Goal: Task Accomplishment & Management: Complete application form

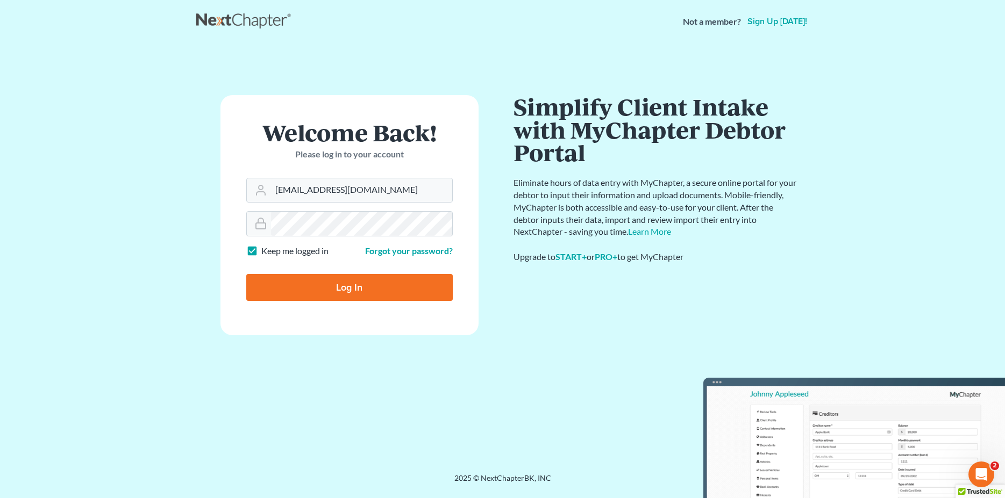
click at [349, 284] on input "Log In" at bounding box center [349, 287] width 206 height 27
type input "Thinking..."
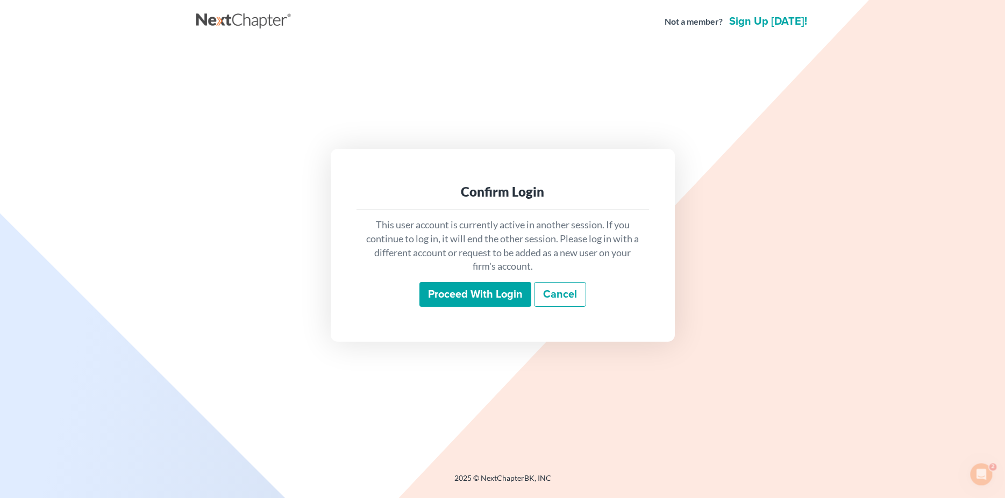
drag, startPoint x: 473, startPoint y: 293, endPoint x: 474, endPoint y: 287, distance: 6.0
click at [474, 290] on input "Proceed with login" at bounding box center [475, 294] width 112 height 25
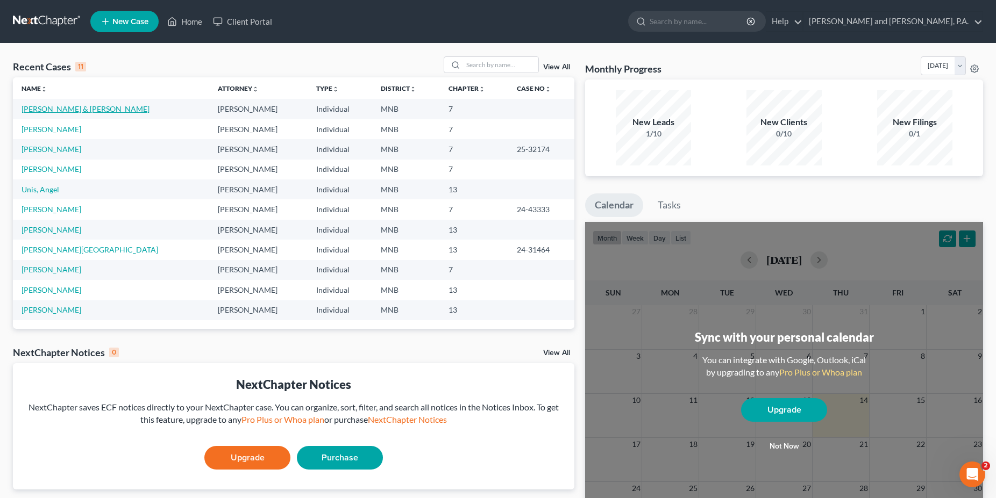
click at [50, 112] on link "[PERSON_NAME] & [PERSON_NAME]" at bounding box center [86, 108] width 128 height 9
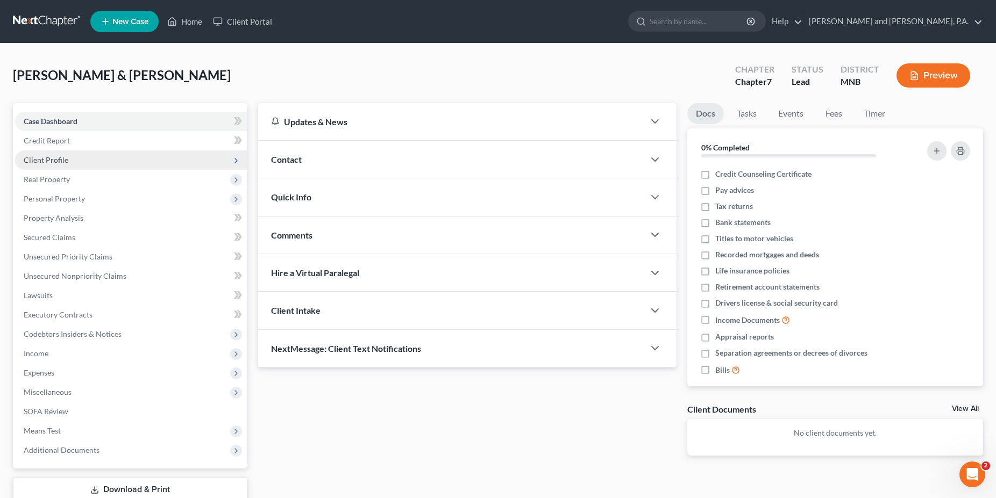
click at [63, 157] on span "Client Profile" at bounding box center [46, 159] width 45 height 9
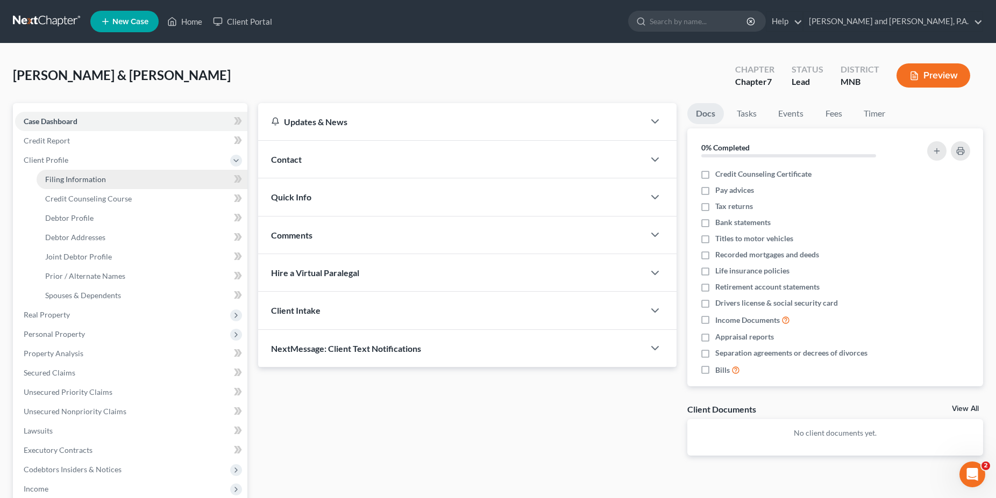
click at [72, 177] on span "Filing Information" at bounding box center [75, 179] width 61 height 9
select select "1"
select select "0"
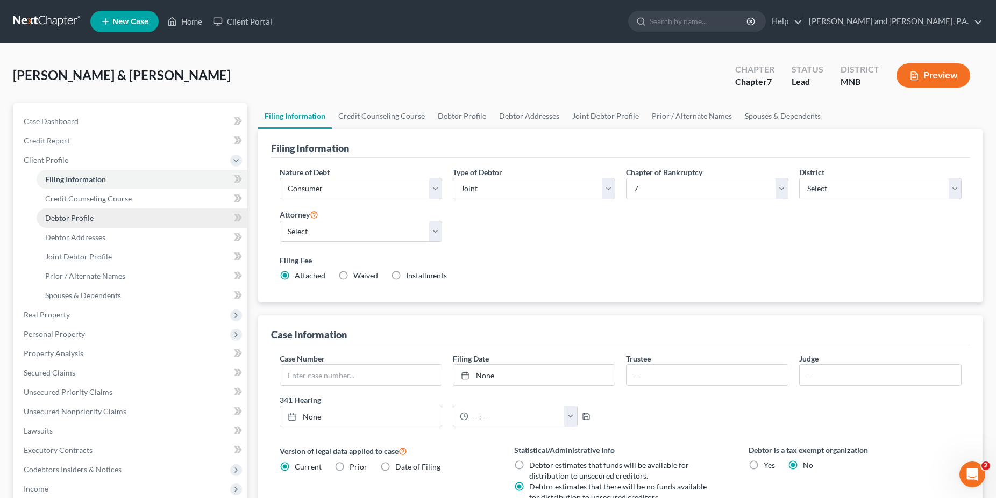
click at [65, 218] on span "Debtor Profile" at bounding box center [69, 217] width 48 height 9
select select "1"
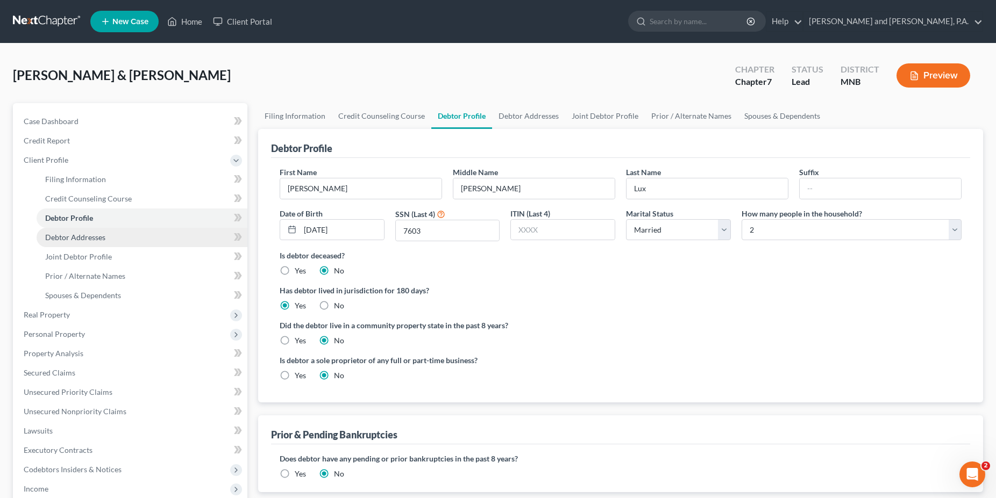
click at [88, 235] on span "Debtor Addresses" at bounding box center [75, 237] width 60 height 9
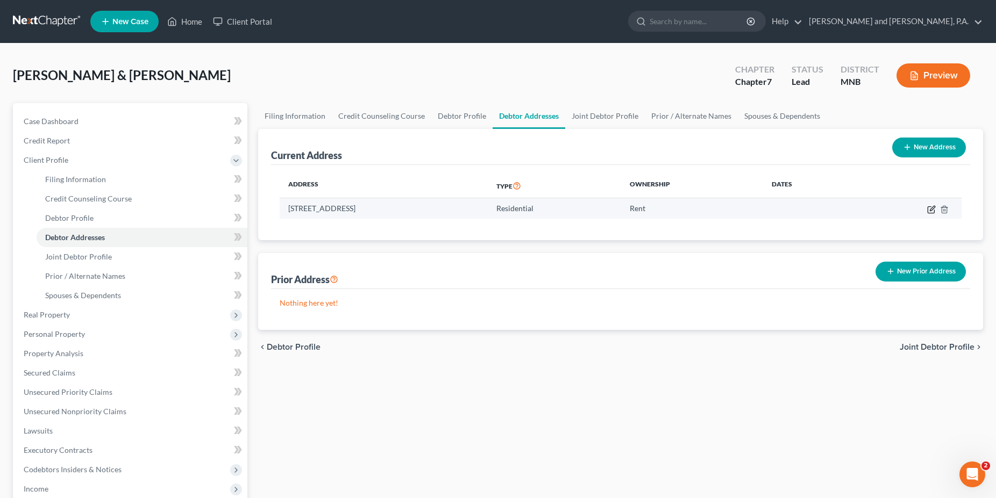
click at [932, 212] on icon "button" at bounding box center [931, 209] width 9 height 9
select select "24"
select select "0"
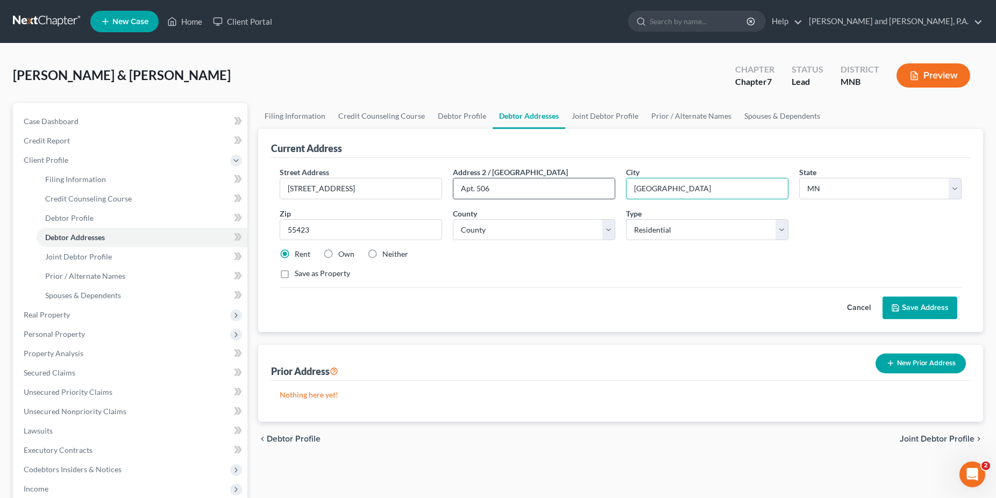
drag, startPoint x: 679, startPoint y: 187, endPoint x: 606, endPoint y: 187, distance: 72.6
click at [606, 187] on div "Street Address * 6501 Woodlake Drive Address 2 / PO Box Apt. 506 City * Minneap…" at bounding box center [620, 228] width 692 height 122
type input "M"
type input "Richfield"
click at [936, 306] on button "Save Address" at bounding box center [919, 308] width 75 height 23
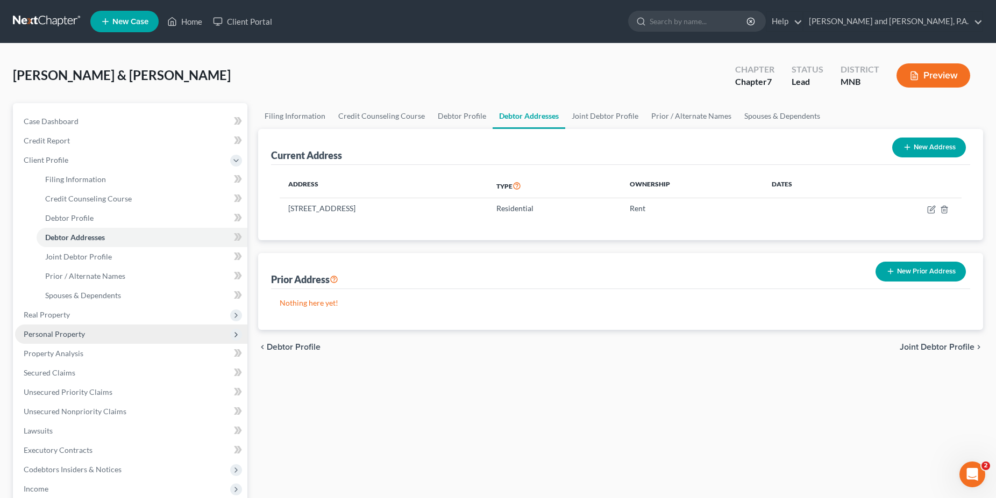
click at [54, 334] on span "Personal Property" at bounding box center [54, 334] width 61 height 9
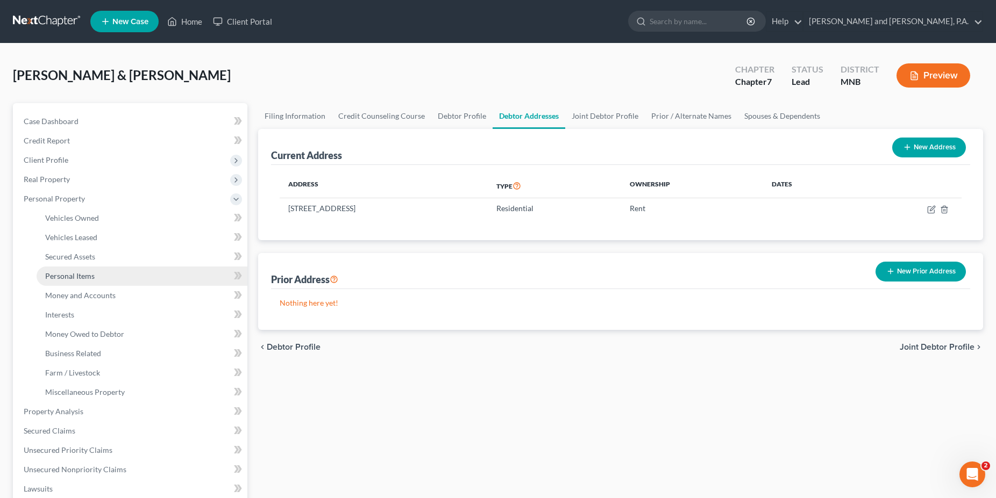
click at [67, 275] on span "Personal Items" at bounding box center [69, 276] width 49 height 9
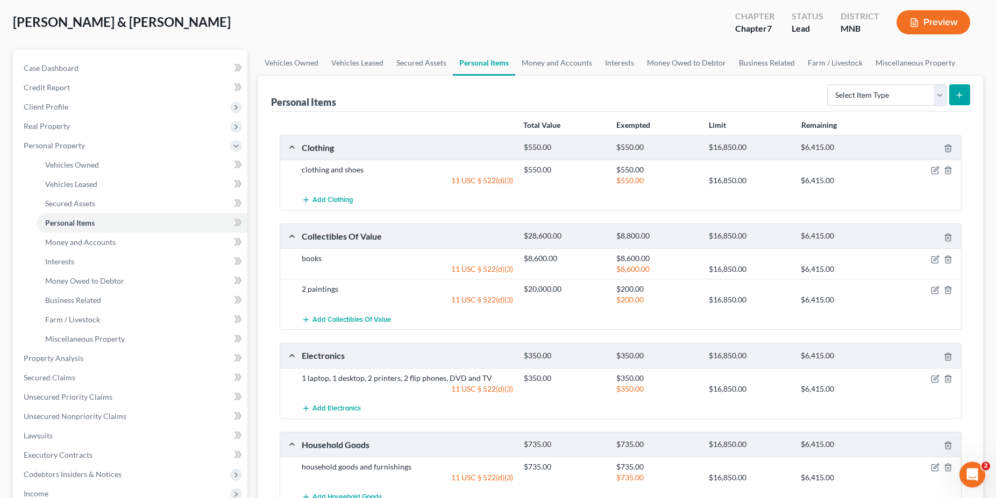
scroll to position [55, 0]
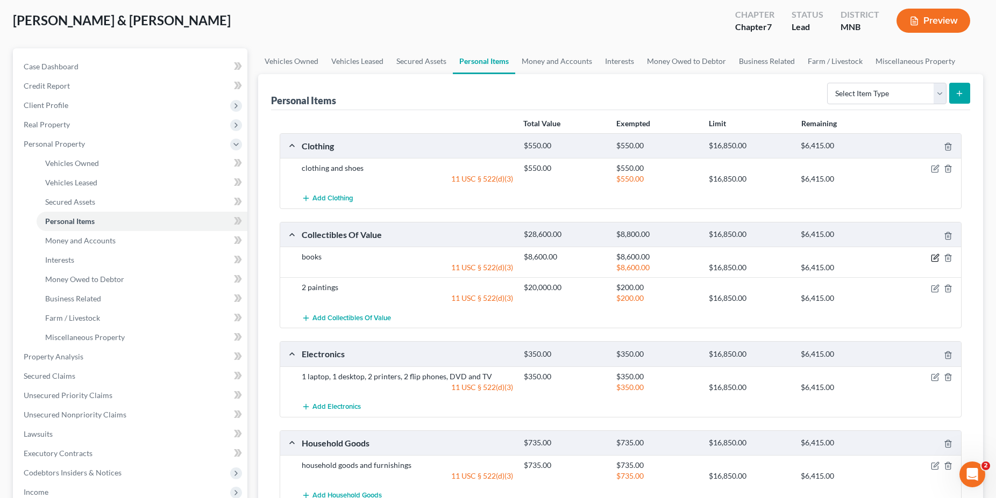
click at [934, 258] on icon "button" at bounding box center [935, 258] width 9 height 9
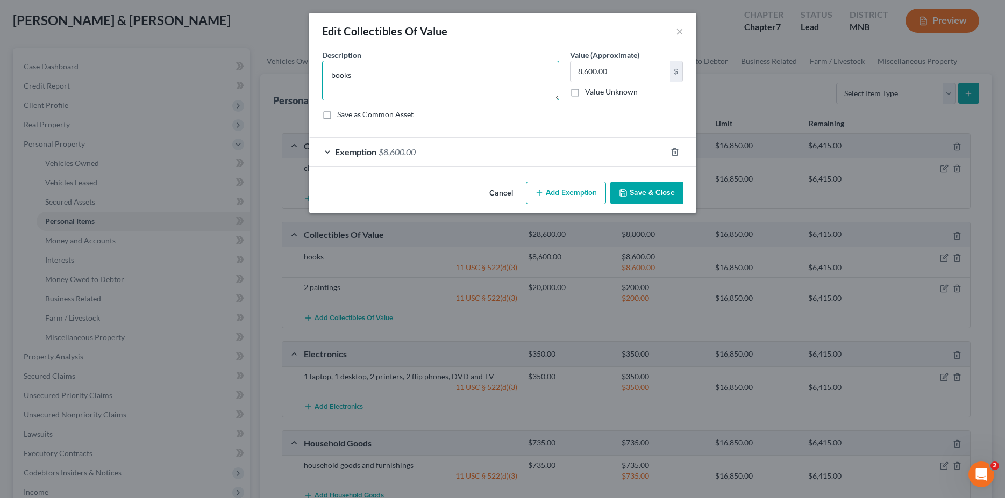
click at [367, 77] on textarea "books" at bounding box center [440, 81] width 237 height 40
click at [339, 89] on textarea "books Richard-$8000" at bounding box center [440, 81] width 237 height 40
click at [402, 76] on textarea "books Richard-$8000" at bounding box center [440, 81] width 237 height 40
type textarea "books Richard-$8000 books Mary $600"
click at [635, 194] on button "Save & Close" at bounding box center [646, 193] width 73 height 23
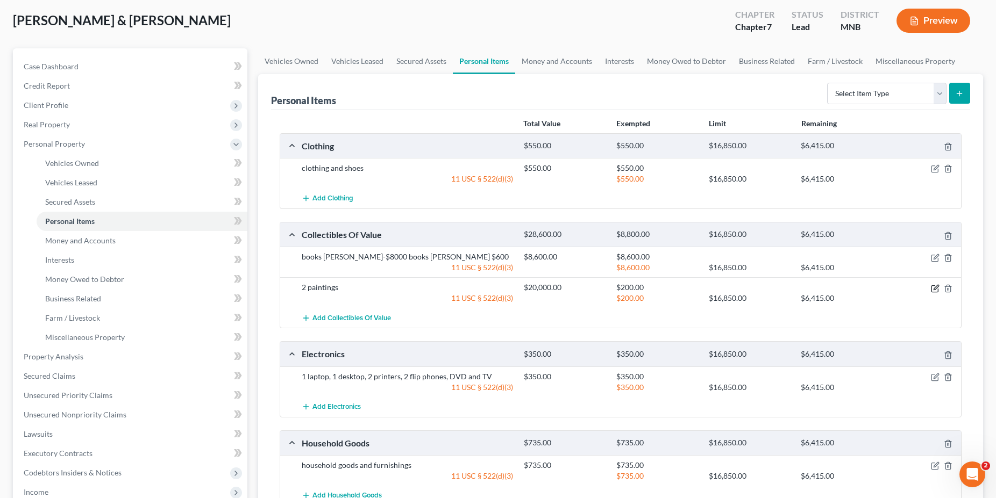
click at [933, 288] on icon "button" at bounding box center [935, 288] width 9 height 9
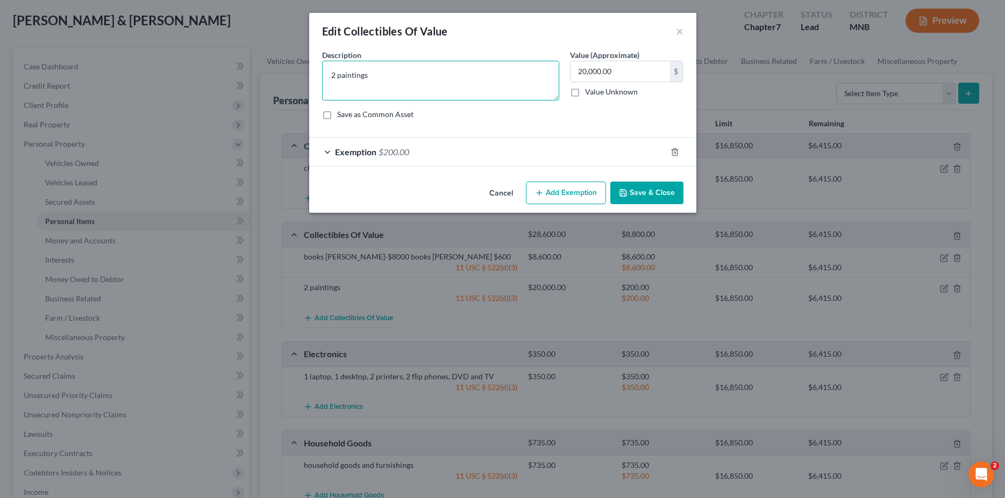
click at [372, 76] on textarea "2 paintings" at bounding box center [440, 81] width 237 height 40
drag, startPoint x: 613, startPoint y: 69, endPoint x: 645, endPoint y: 69, distance: 32.3
click at [645, 69] on input "20,000.00" at bounding box center [619, 71] width 99 height 20
type input "250.00"
click at [676, 152] on icon "button" at bounding box center [674, 152] width 9 height 9
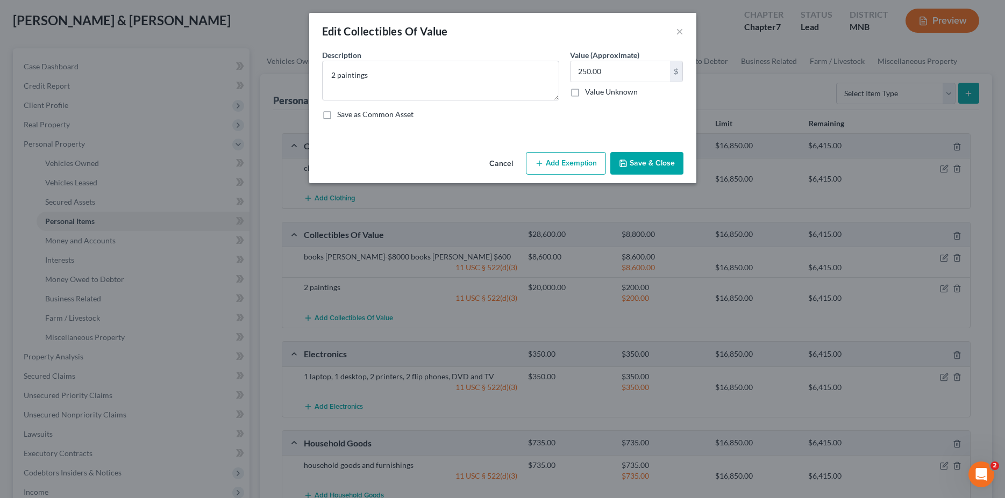
click at [578, 162] on button "Add Exemption" at bounding box center [566, 163] width 80 height 23
select select "2"
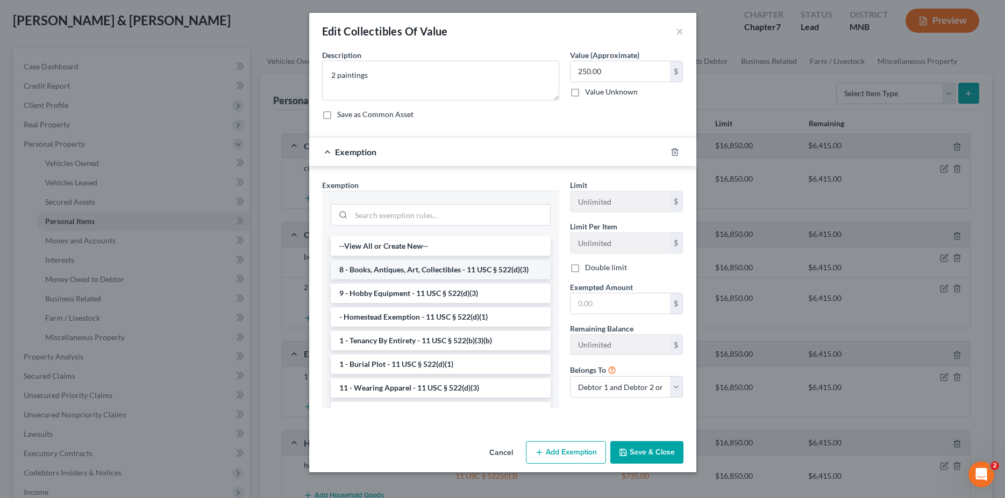
click at [399, 269] on li "8 - Books, Antiques, Art, Collectibles - 11 USC § 522(d)(3)" at bounding box center [441, 269] width 220 height 19
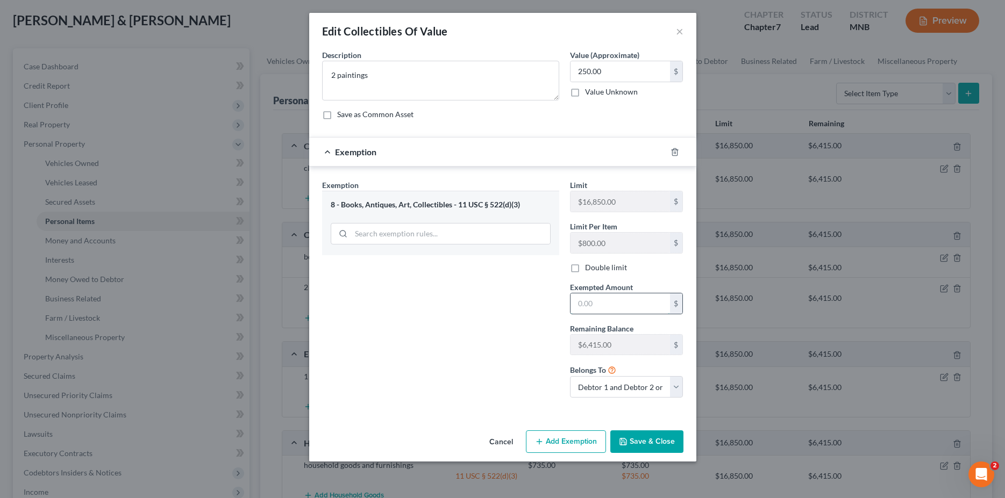
click at [588, 301] on input "text" at bounding box center [619, 304] width 99 height 20
type input "250.00"
click at [649, 437] on button "Save & Close" at bounding box center [646, 442] width 73 height 23
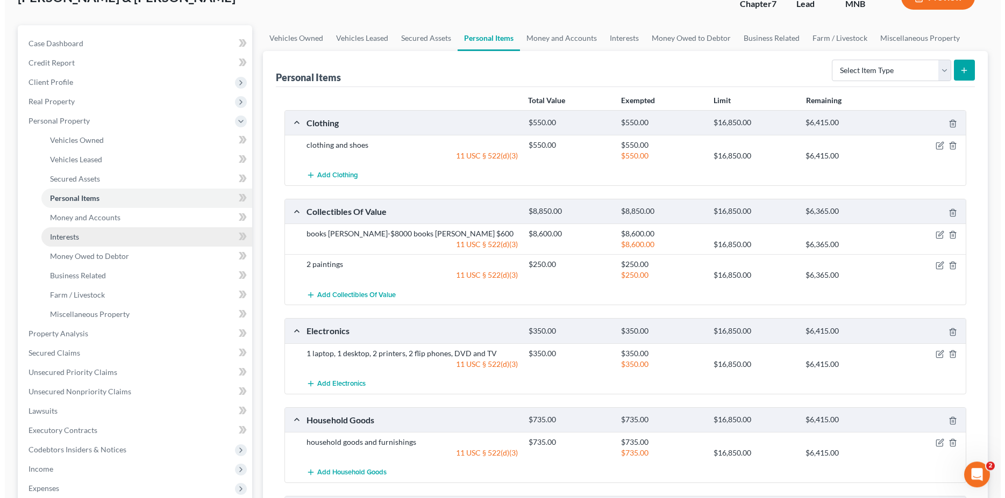
scroll to position [0, 0]
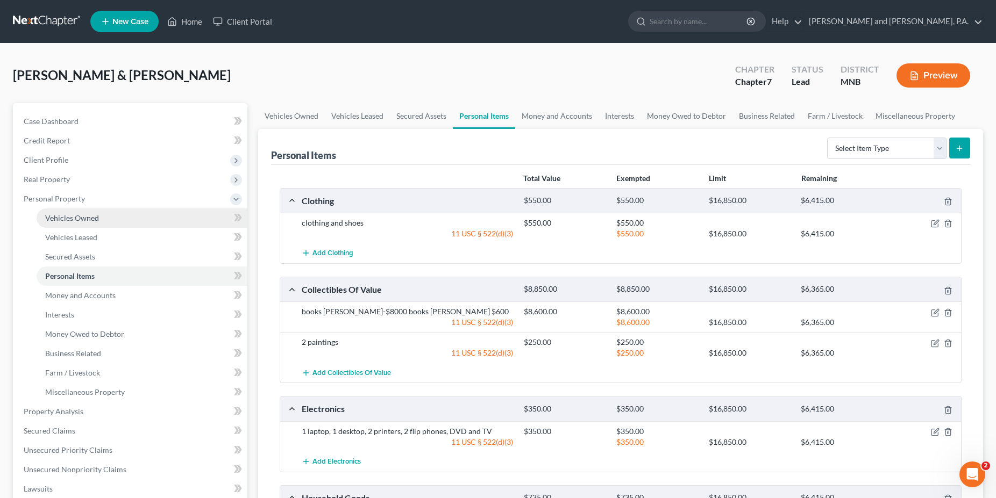
click at [67, 219] on span "Vehicles Owned" at bounding box center [72, 217] width 54 height 9
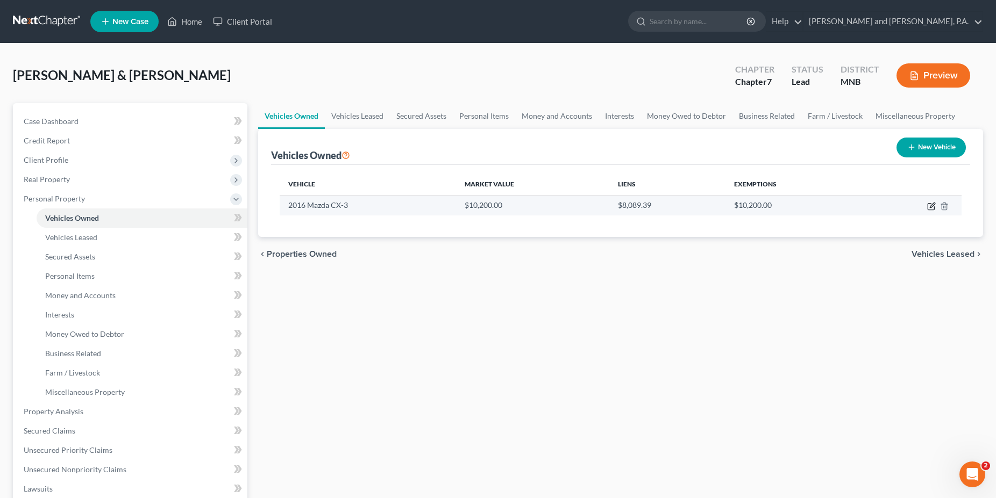
click at [932, 205] on icon "button" at bounding box center [931, 206] width 9 height 9
select select "0"
select select "10"
select select "1"
select select "2"
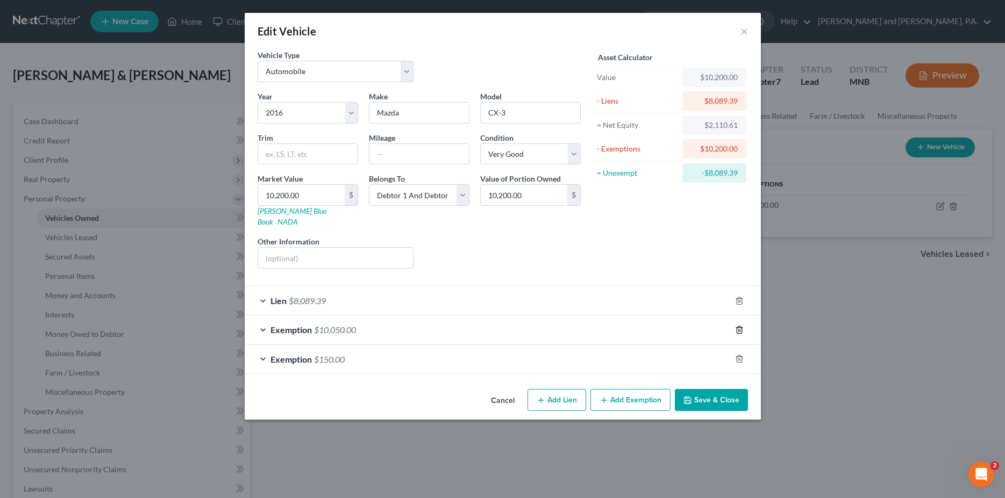
click at [741, 326] on icon "button" at bounding box center [739, 329] width 5 height 7
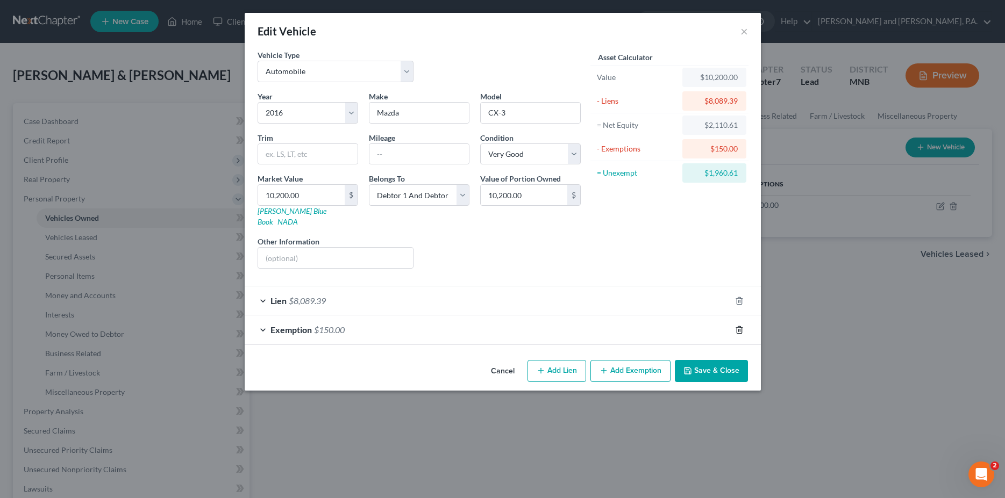
click at [741, 326] on icon "button" at bounding box center [739, 329] width 5 height 7
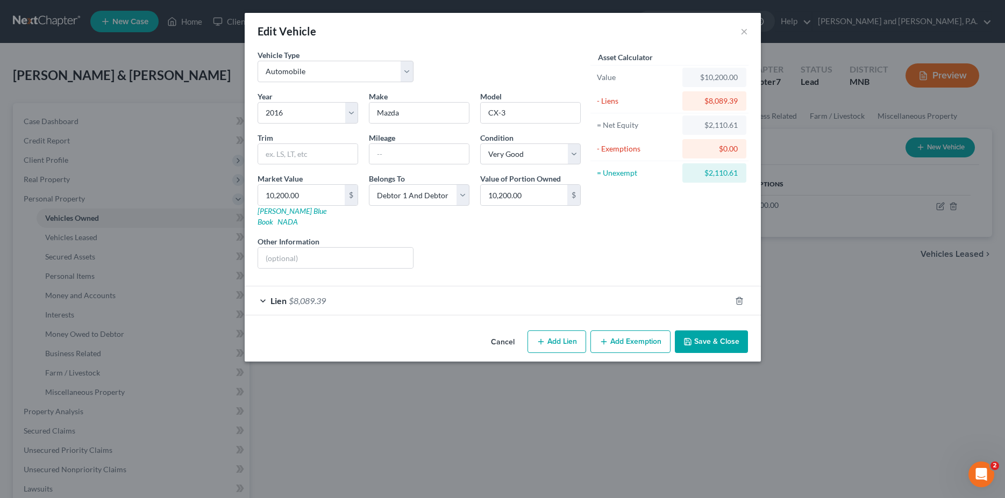
click at [622, 333] on button "Add Exemption" at bounding box center [630, 342] width 80 height 23
select select "2"
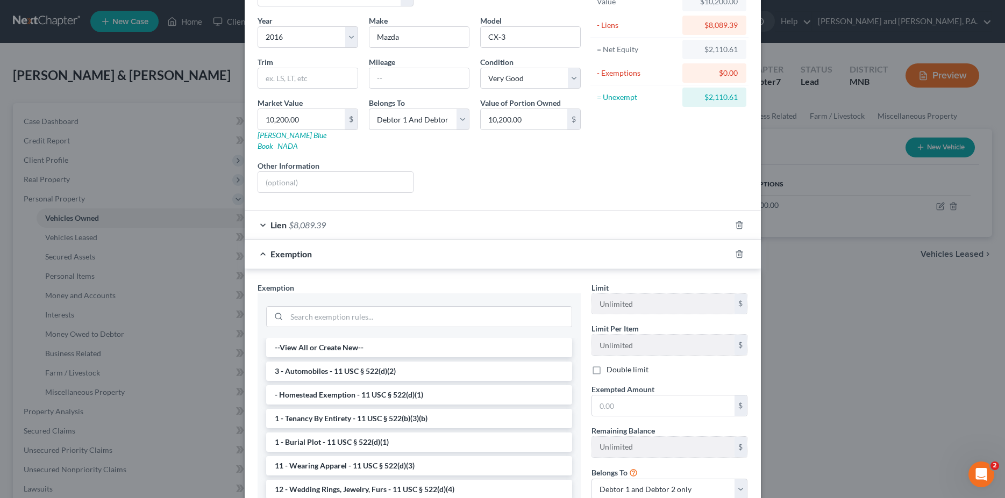
scroll to position [110, 0]
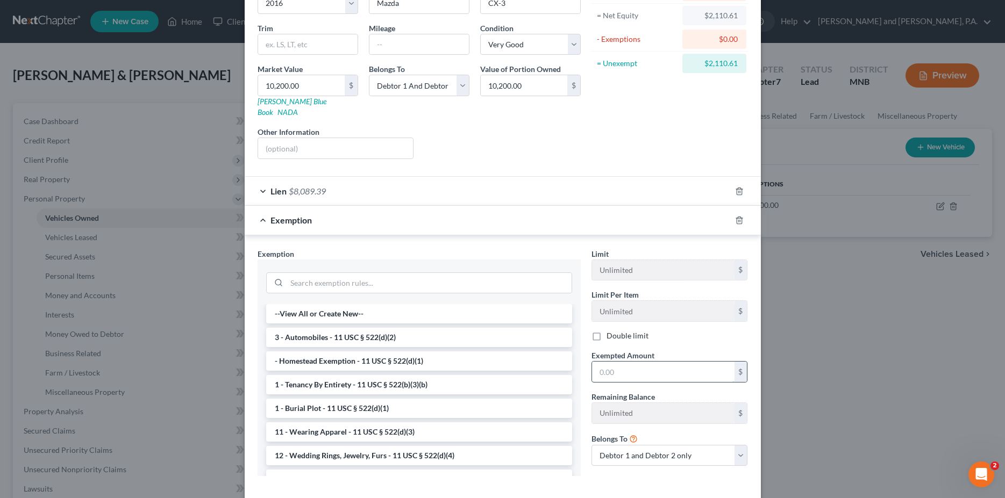
click at [609, 362] on input "text" at bounding box center [663, 372] width 142 height 20
click at [430, 328] on li "3 - Automobiles - 11 USC § 522(d)(2)" at bounding box center [419, 337] width 306 height 19
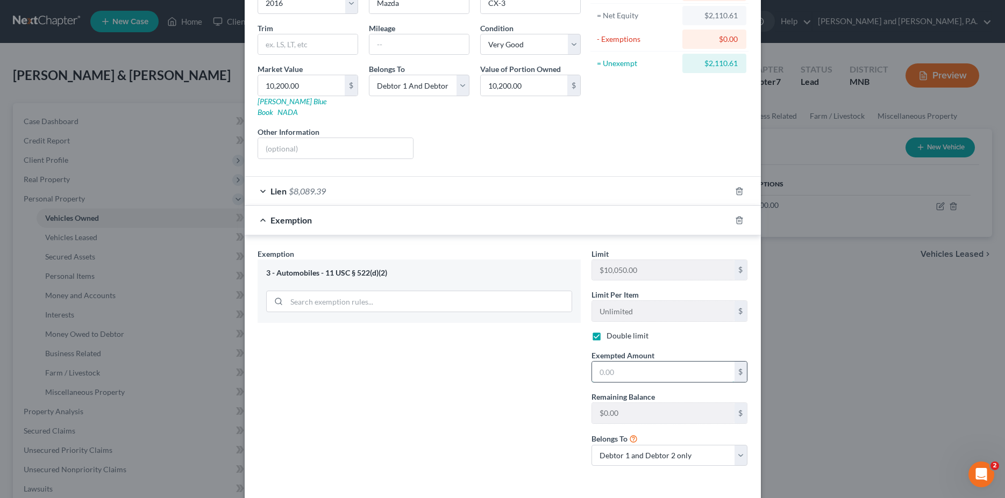
click at [613, 362] on input "text" at bounding box center [663, 372] width 142 height 20
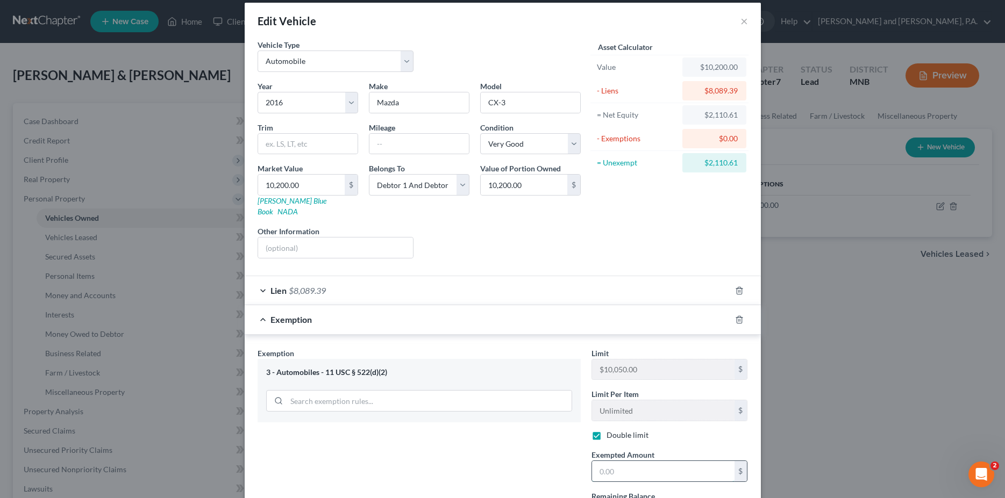
scroll to position [14, 0]
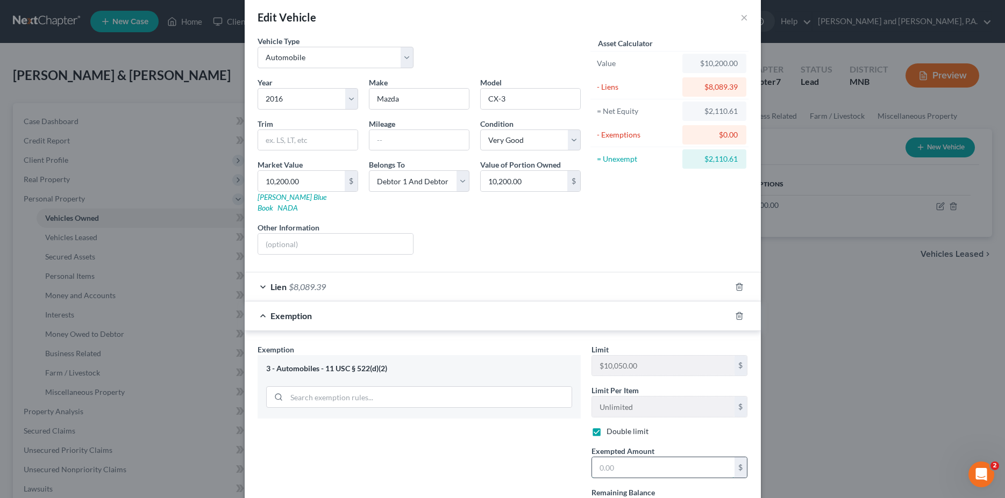
click at [602, 458] on input "text" at bounding box center [663, 468] width 142 height 20
click at [597, 459] on input "text" at bounding box center [663, 468] width 142 height 20
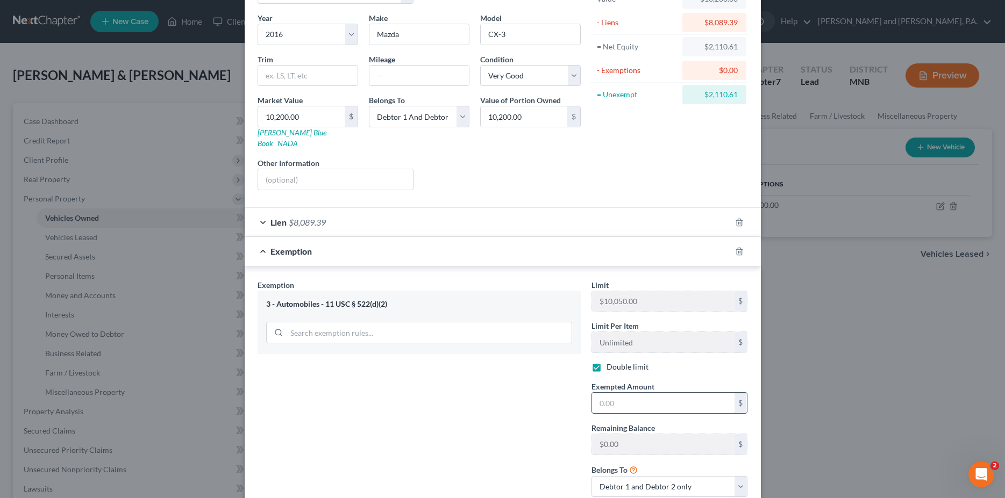
scroll to position [144, 0]
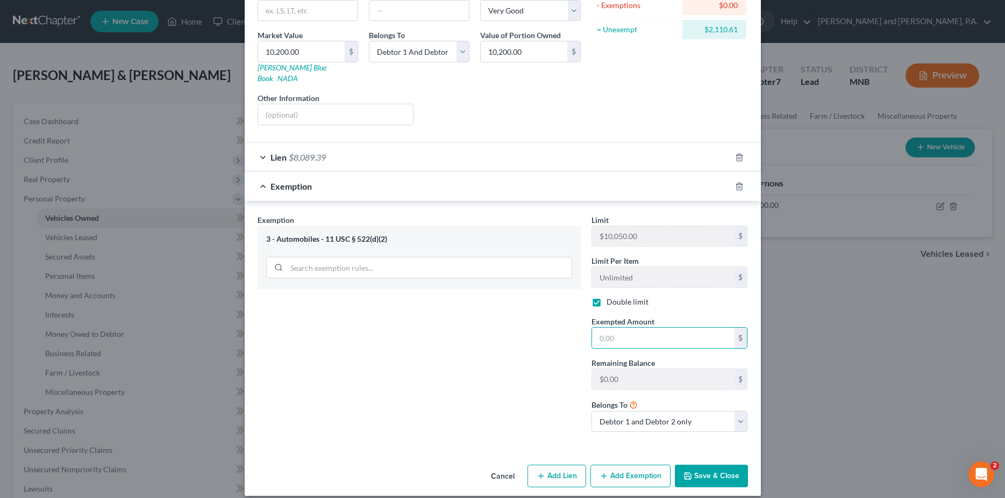
click at [606, 297] on label "Double limit" at bounding box center [627, 302] width 42 height 11
click at [611, 297] on input "Double limit" at bounding box center [614, 300] width 7 height 7
checkbox input "false"
click at [596, 328] on input "text" at bounding box center [663, 338] width 142 height 20
click at [619, 328] on input "text" at bounding box center [663, 338] width 142 height 20
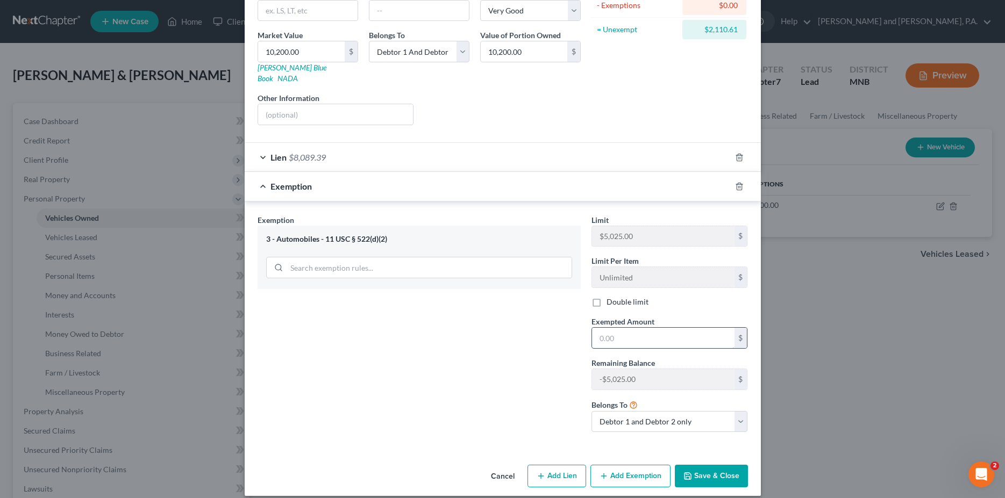
click at [619, 328] on input "text" at bounding box center [663, 338] width 142 height 20
click at [738, 186] on line "button" at bounding box center [738, 187] width 0 height 2
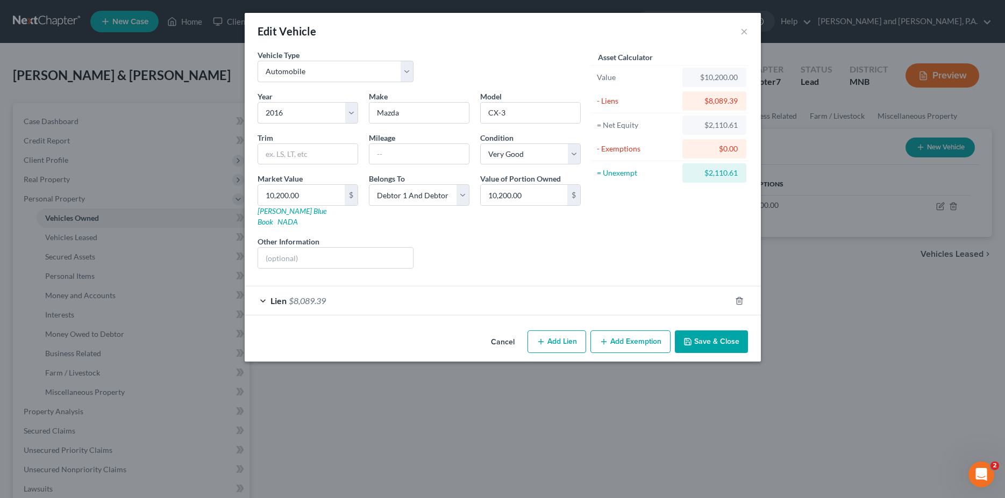
scroll to position [0, 0]
click at [619, 331] on button "Add Exemption" at bounding box center [630, 342] width 80 height 23
select select "2"
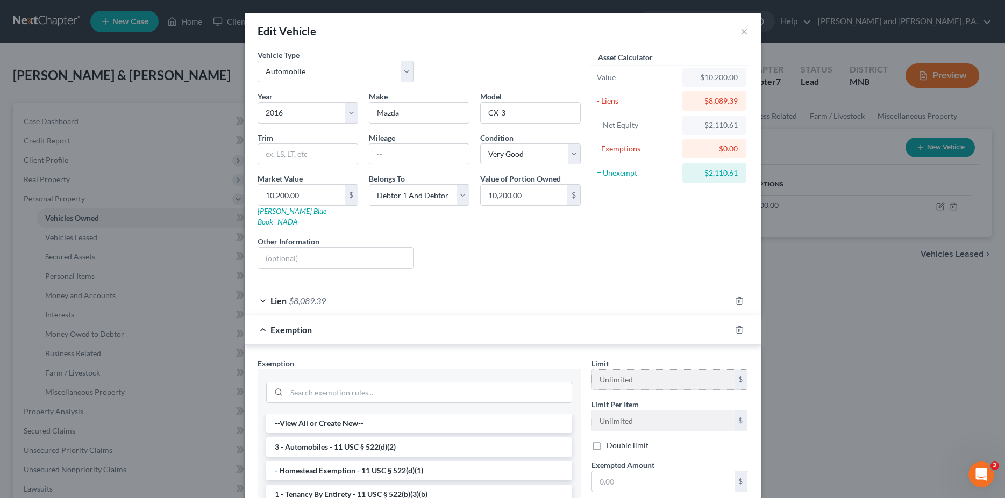
scroll to position [154, 0]
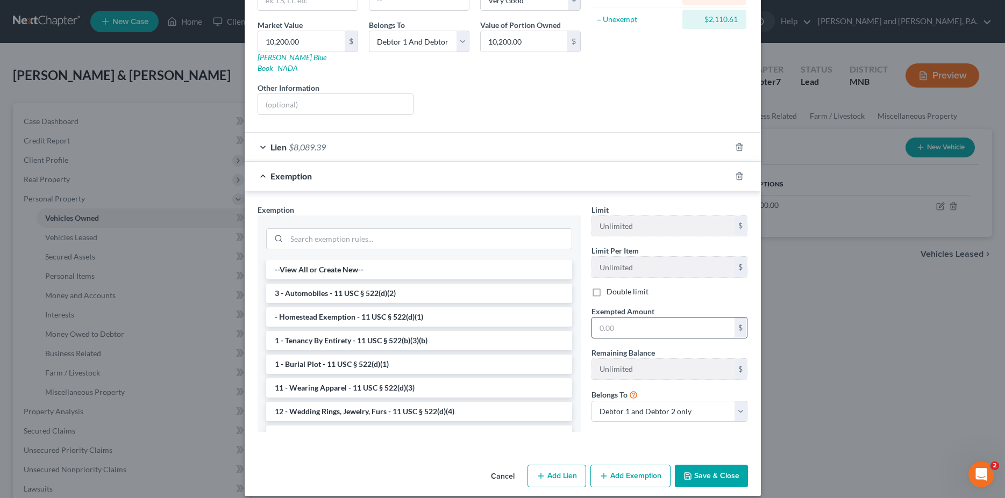
click at [606, 322] on input "text" at bounding box center [663, 328] width 142 height 20
click at [396, 284] on li "3 - Automobiles - 11 USC § 522(d)(2)" at bounding box center [419, 293] width 306 height 19
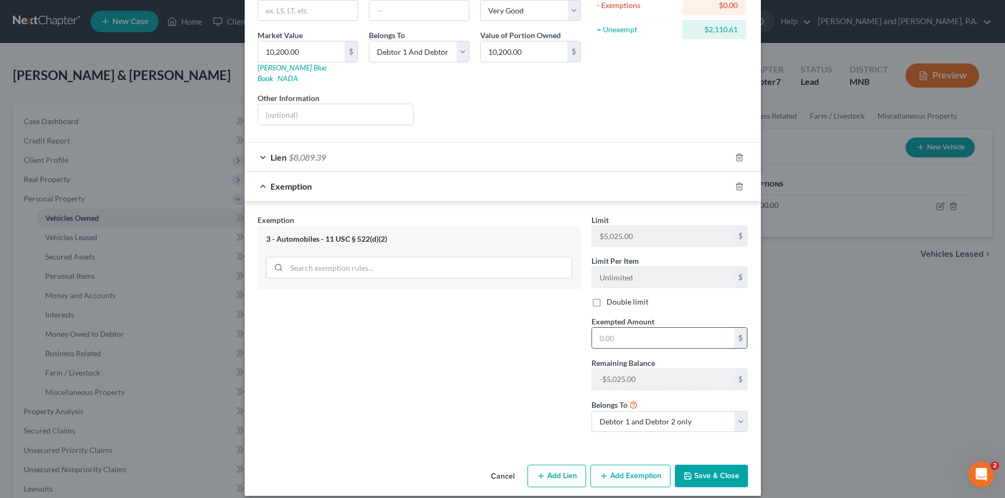
click at [609, 329] on input "text" at bounding box center [663, 338] width 142 height 20
type input "2,110.61"
click at [706, 465] on button "Save & Close" at bounding box center [711, 476] width 73 height 23
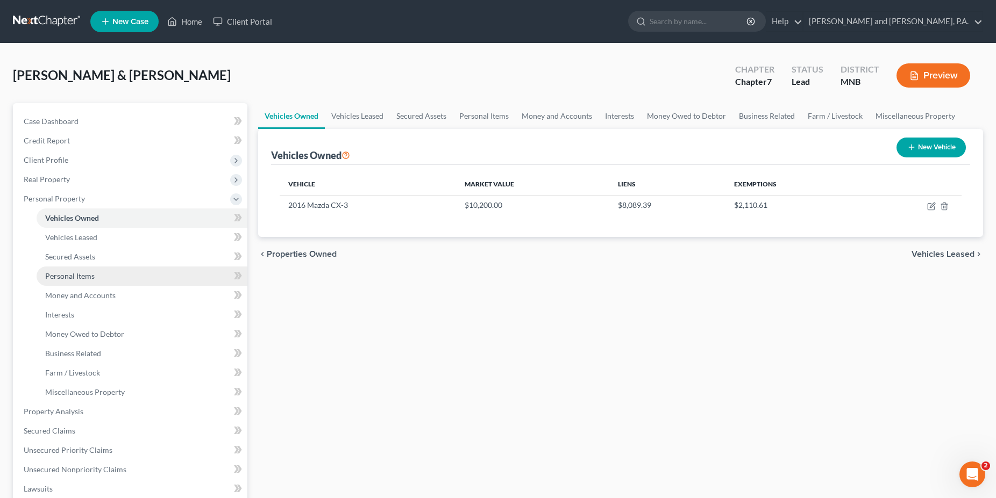
click at [72, 276] on span "Personal Items" at bounding box center [69, 276] width 49 height 9
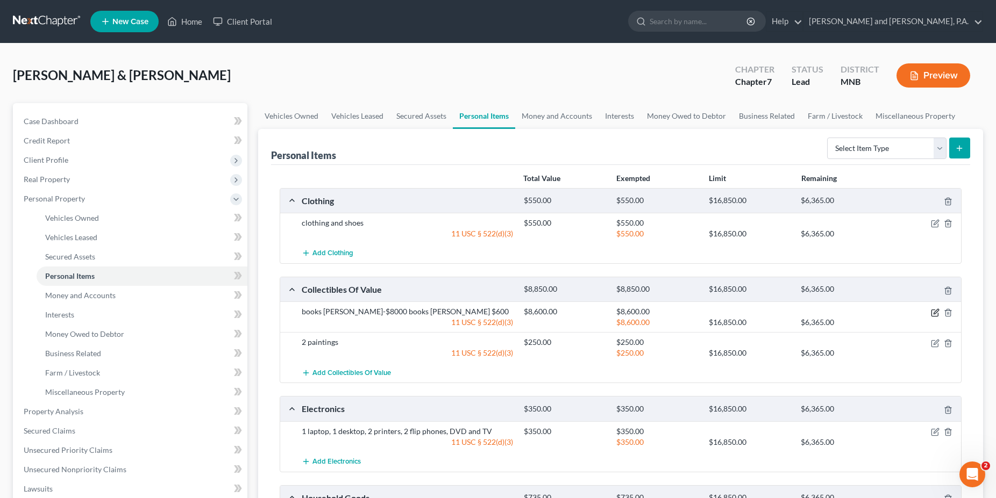
click at [935, 313] on icon "button" at bounding box center [935, 311] width 5 height 5
select select "2"
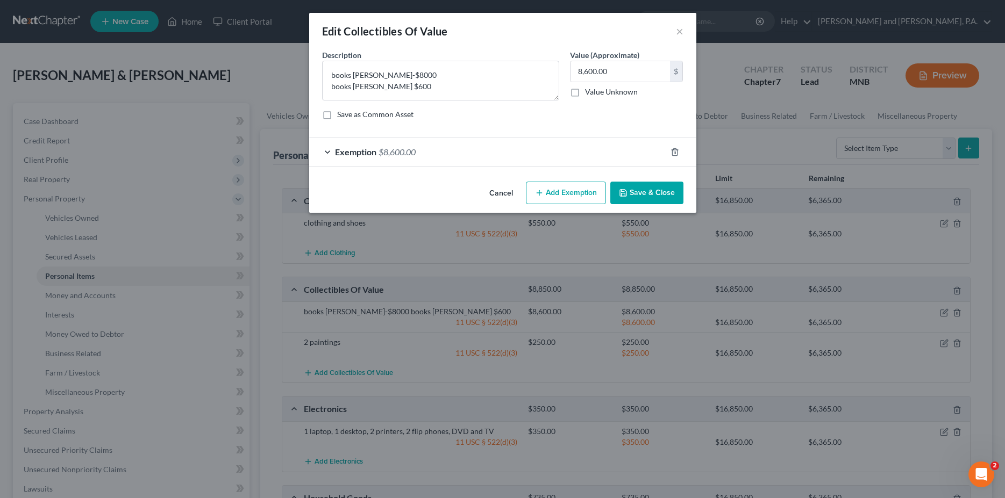
click at [343, 153] on span "Exemption" at bounding box center [355, 152] width 41 height 10
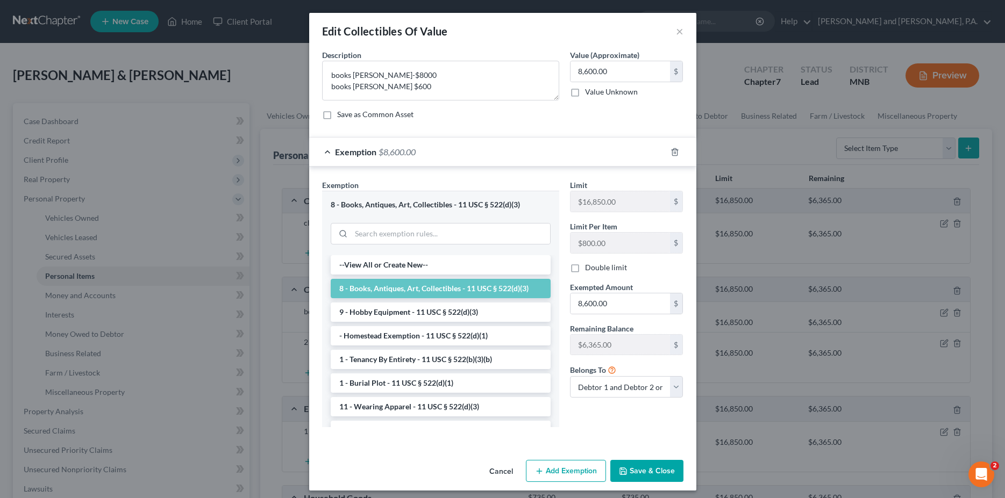
click at [628, 470] on button "Save & Close" at bounding box center [646, 471] width 73 height 23
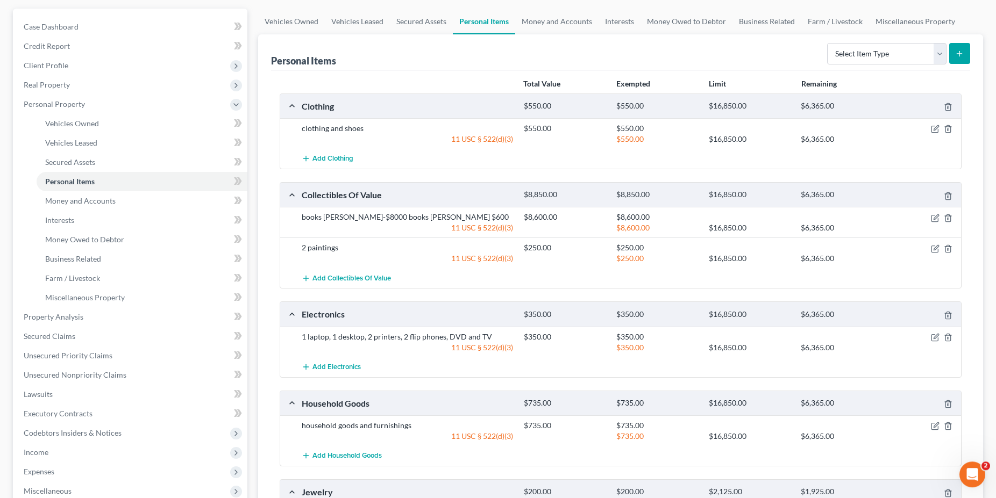
scroll to position [96, 0]
click at [935, 337] on icon "button" at bounding box center [935, 334] width 5 height 5
select select "2"
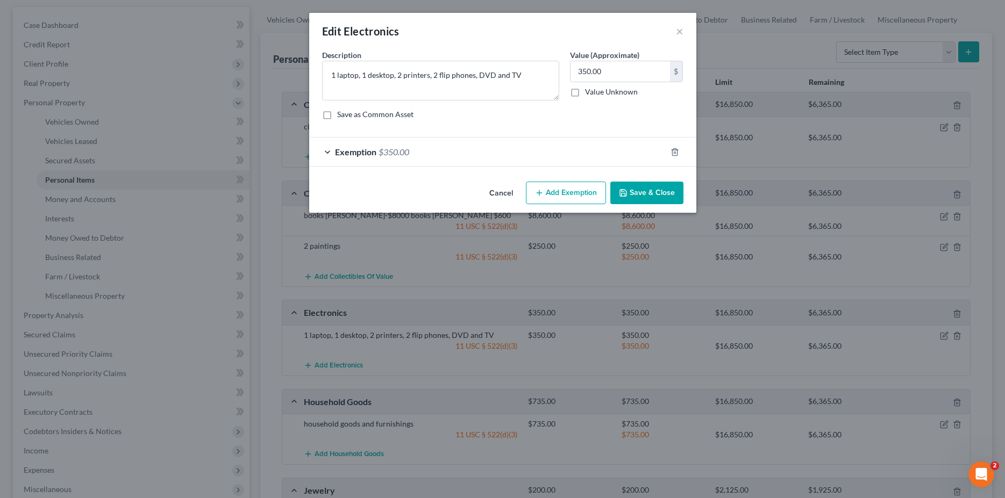
click at [346, 151] on span "Exemption" at bounding box center [355, 152] width 41 height 10
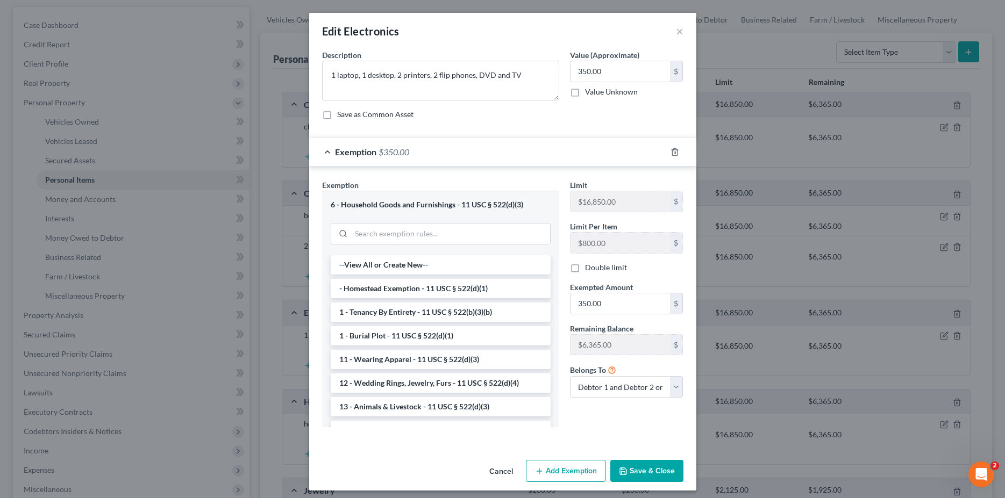
click at [641, 472] on button "Save & Close" at bounding box center [646, 471] width 73 height 23
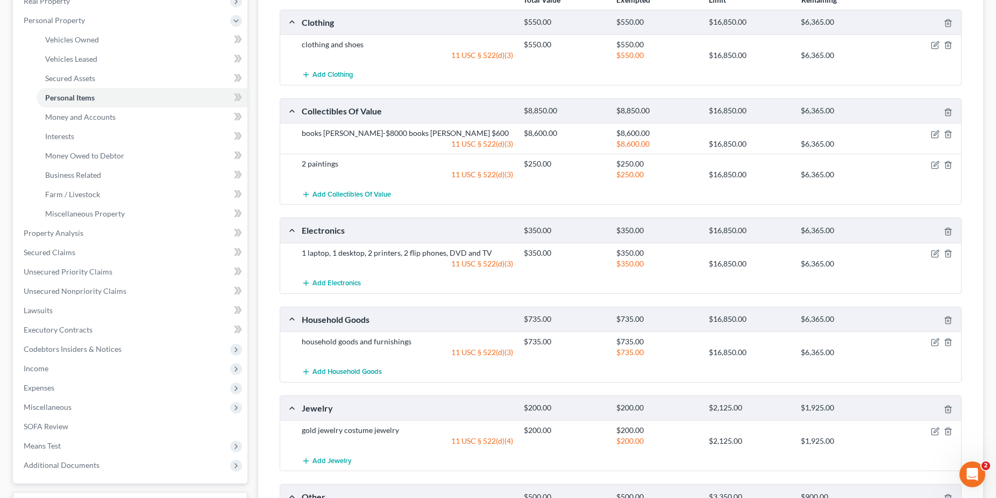
scroll to position [233, 0]
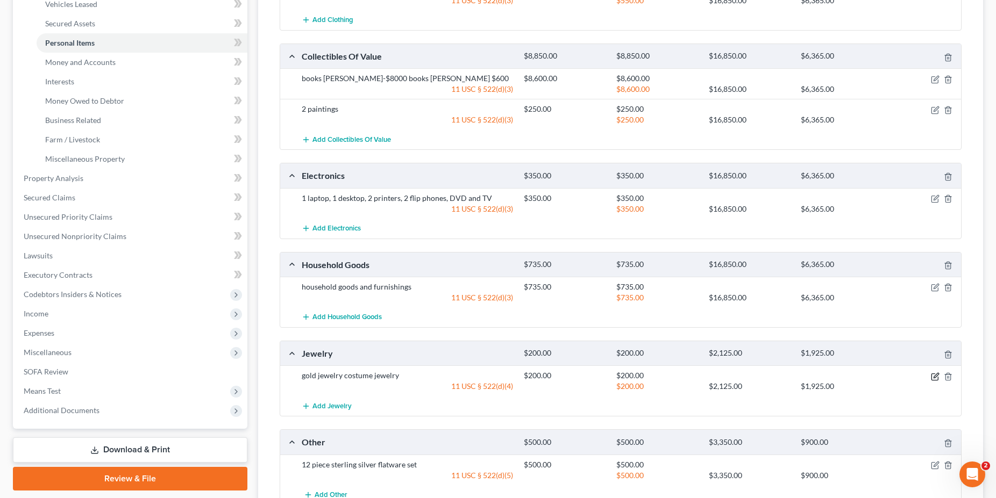
click at [935, 374] on icon "button" at bounding box center [935, 377] width 9 height 9
select select "2"
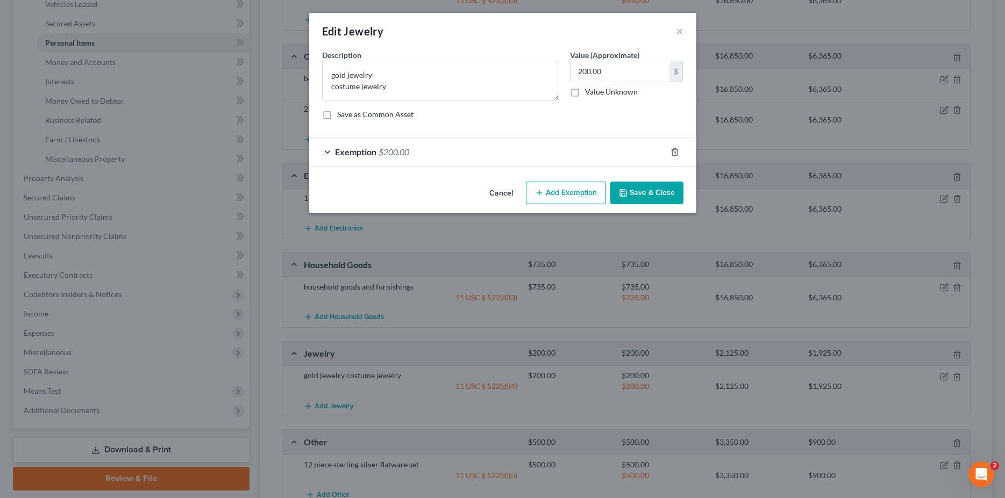
click at [392, 153] on span "$200.00" at bounding box center [393, 152] width 31 height 10
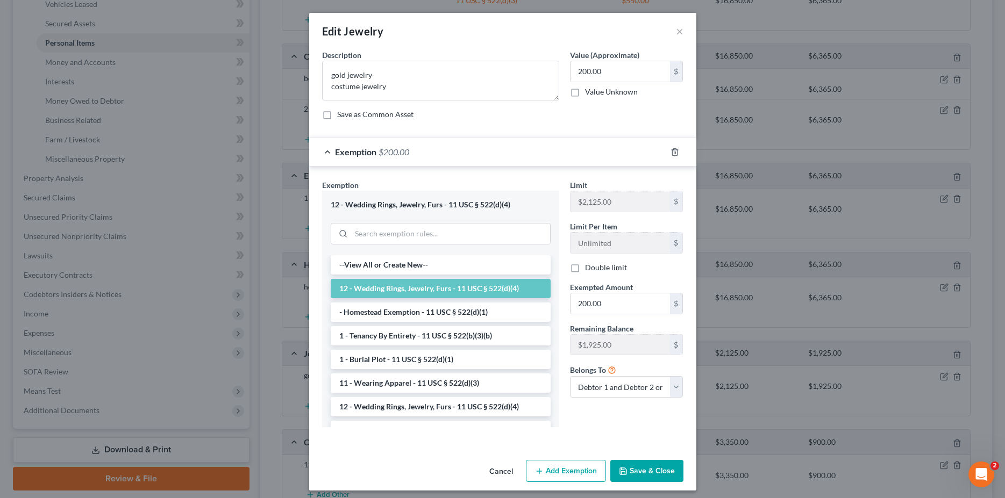
click at [655, 472] on button "Save & Close" at bounding box center [646, 471] width 73 height 23
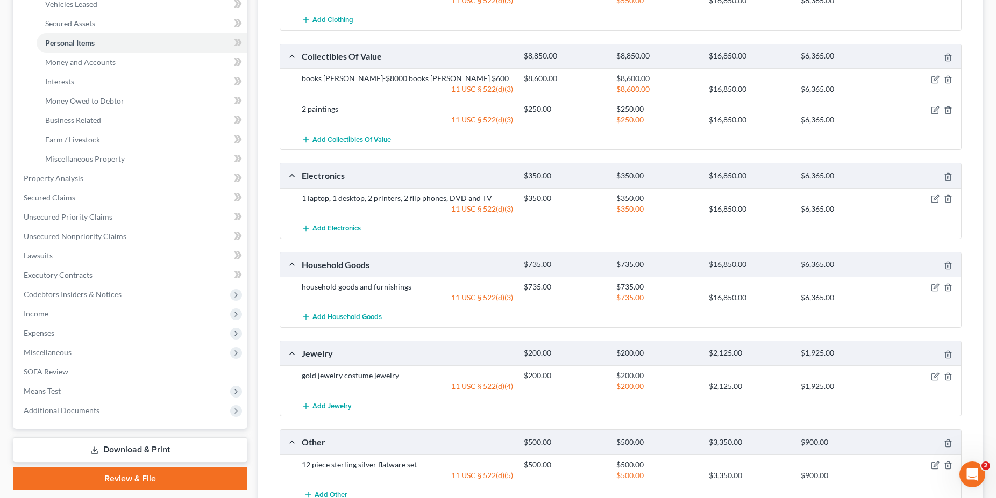
scroll to position [275, 0]
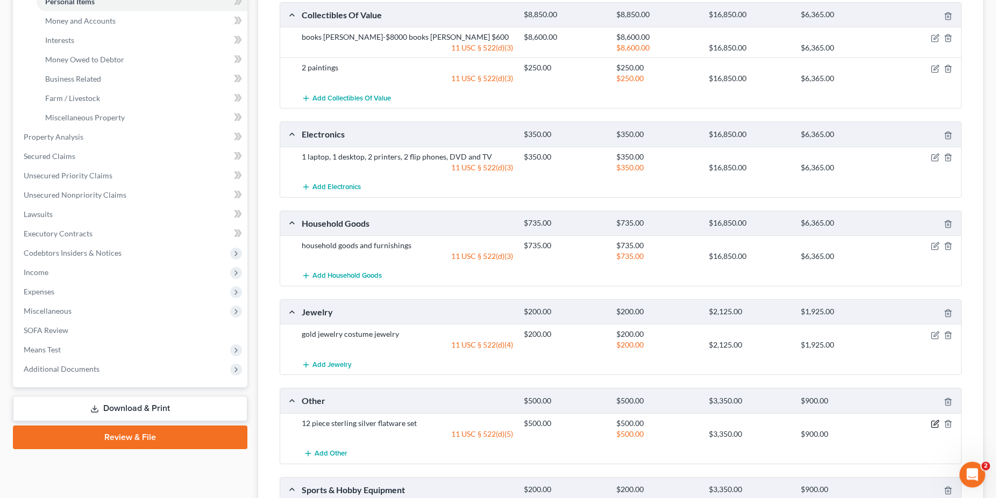
click at [933, 423] on icon "button" at bounding box center [935, 424] width 9 height 9
select select "2"
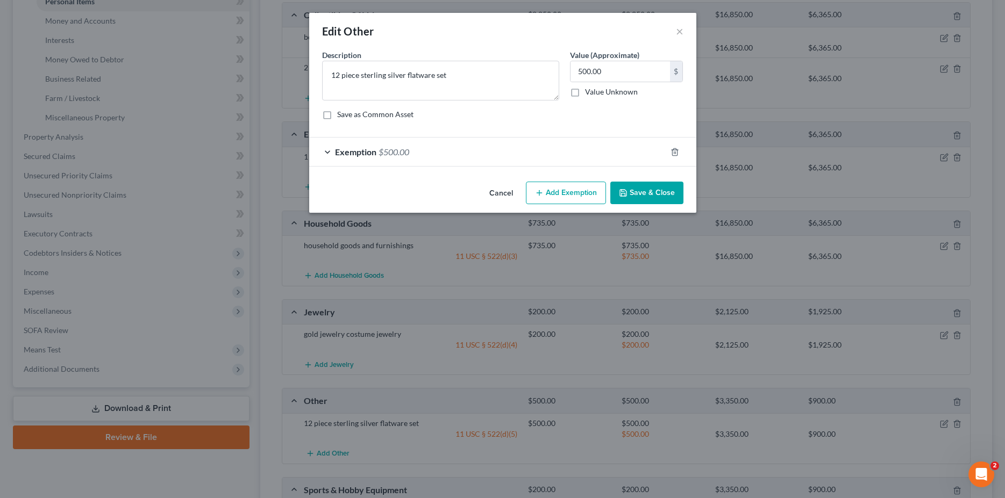
click at [363, 153] on span "Exemption" at bounding box center [355, 152] width 41 height 10
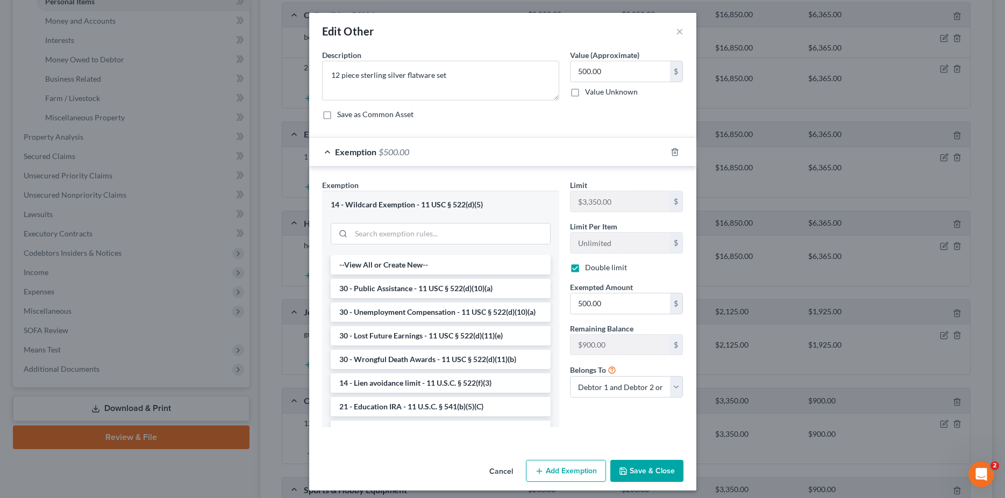
click at [585, 268] on label "Double limit" at bounding box center [606, 267] width 42 height 11
click at [589, 268] on input "Double limit" at bounding box center [592, 265] width 7 height 7
checkbox input "false"
click at [640, 474] on button "Save & Close" at bounding box center [646, 471] width 73 height 23
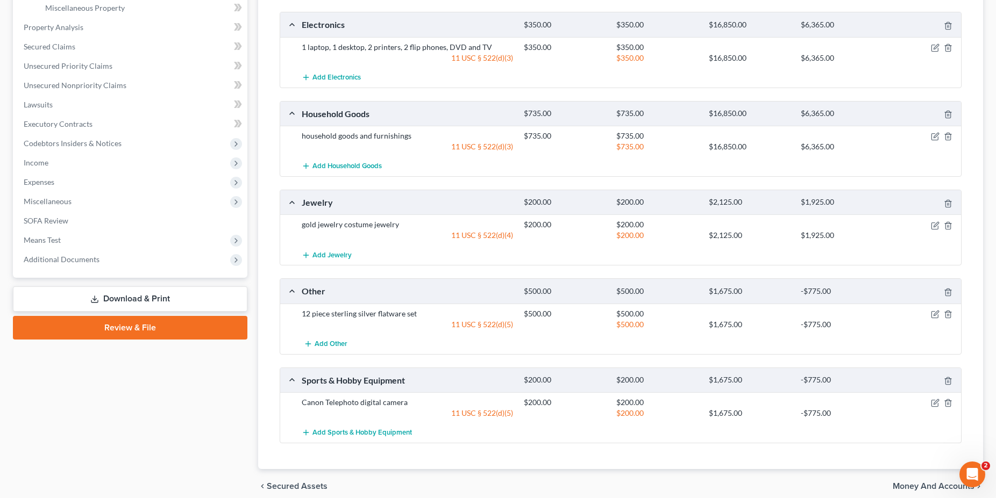
scroll to position [430, 0]
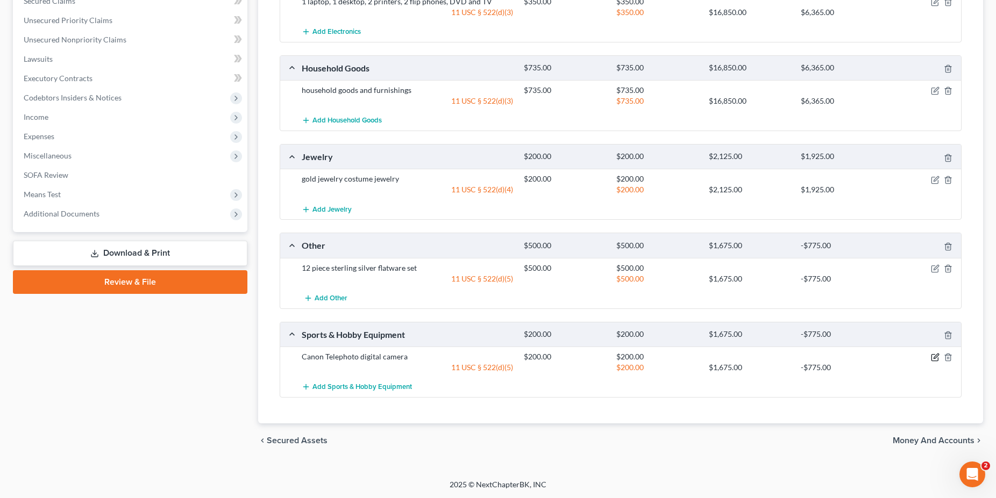
click at [935, 355] on icon "button" at bounding box center [935, 357] width 9 height 9
select select "2"
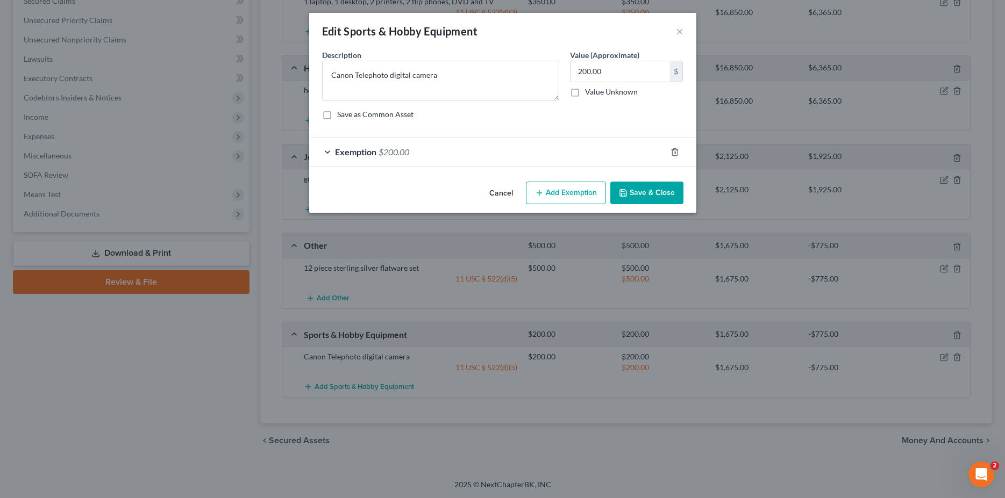
click at [345, 153] on span "Exemption" at bounding box center [355, 152] width 41 height 10
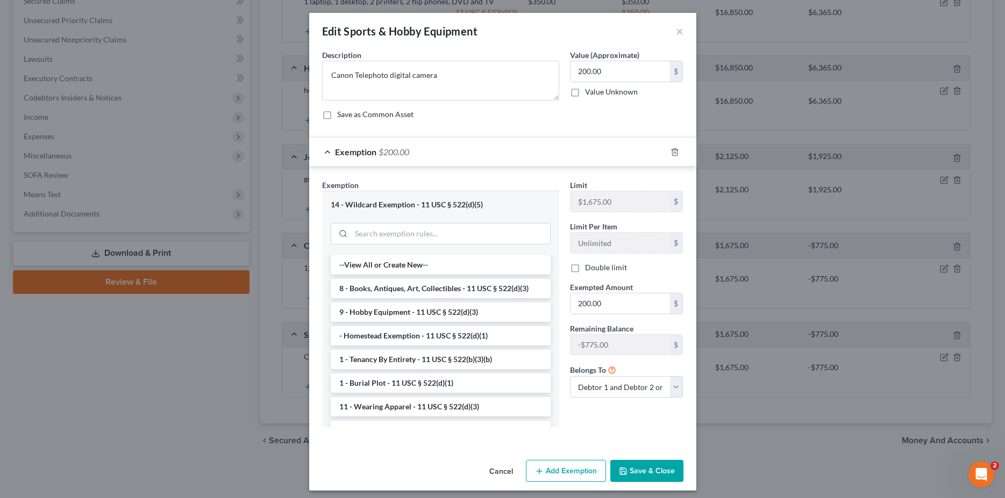
click at [650, 474] on button "Save & Close" at bounding box center [646, 471] width 73 height 23
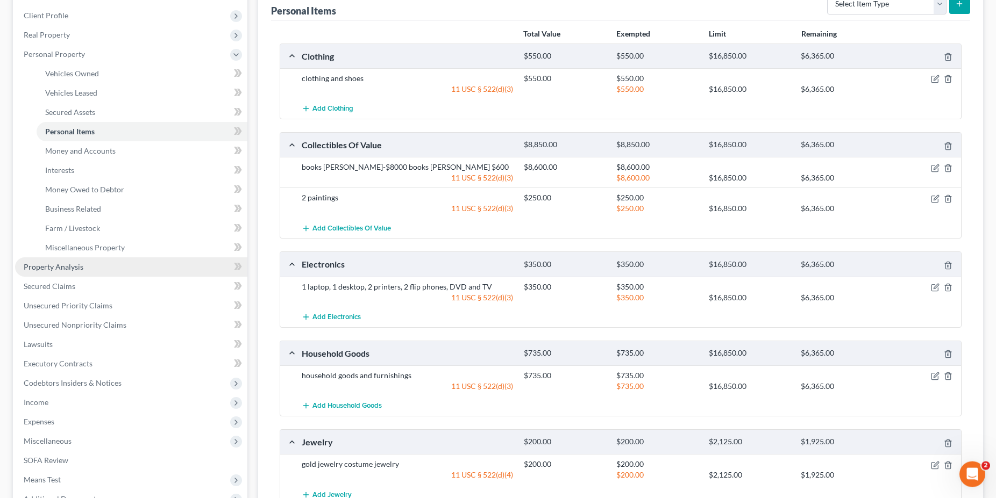
scroll to position [128, 0]
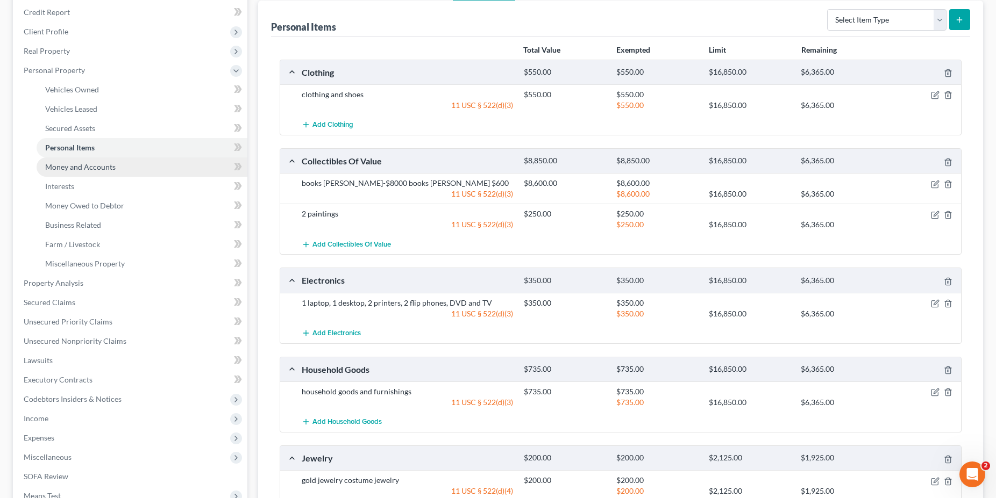
click at [74, 163] on span "Money and Accounts" at bounding box center [80, 166] width 70 height 9
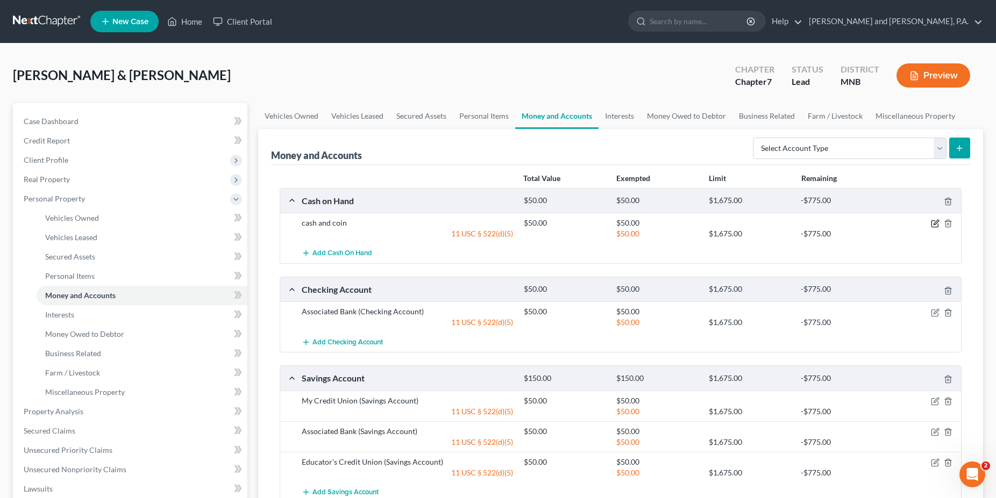
click at [935, 223] on icon "button" at bounding box center [935, 223] width 9 height 9
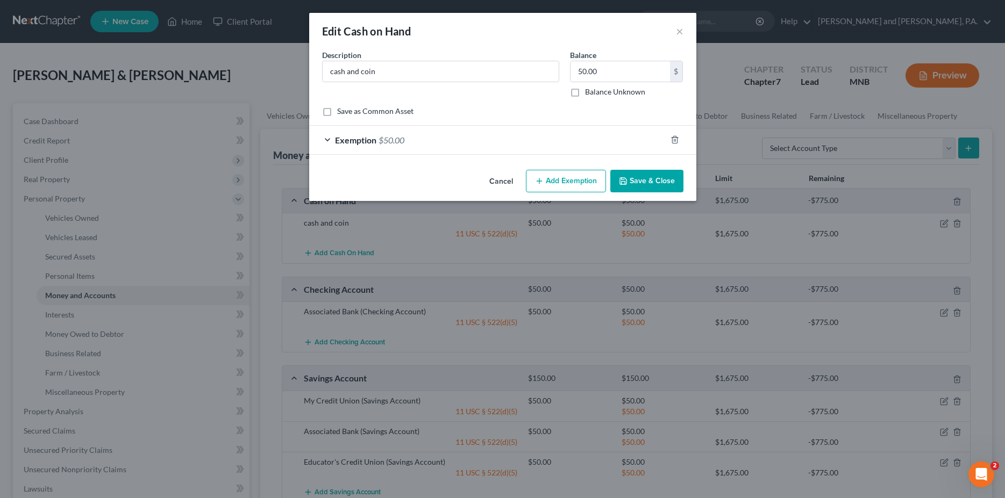
click at [368, 140] on span "Exemption" at bounding box center [355, 140] width 41 height 10
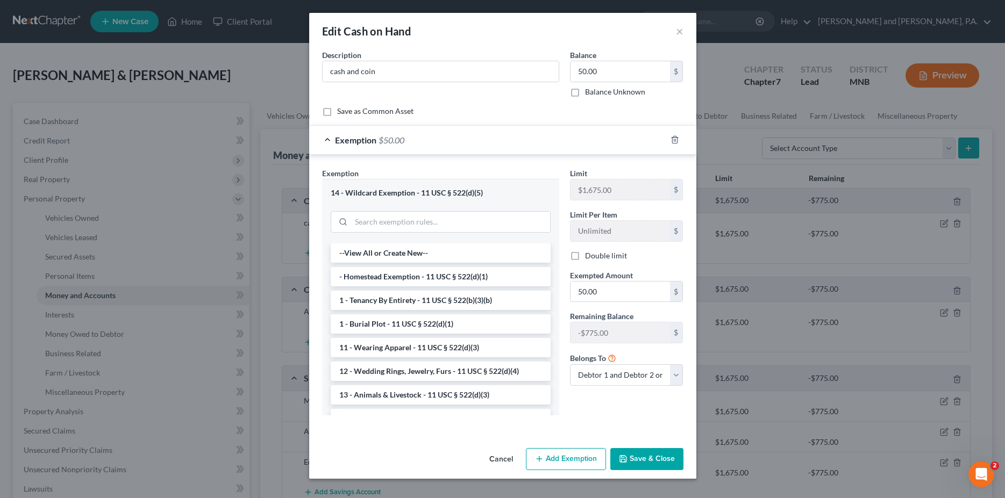
click at [641, 458] on button "Save & Close" at bounding box center [646, 459] width 73 height 23
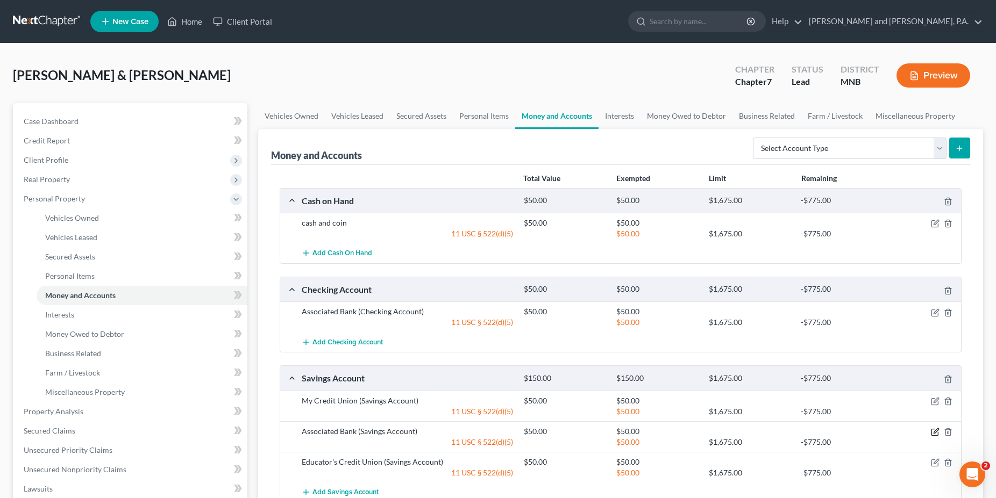
click at [935, 434] on icon "button" at bounding box center [935, 432] width 9 height 9
select select "2"
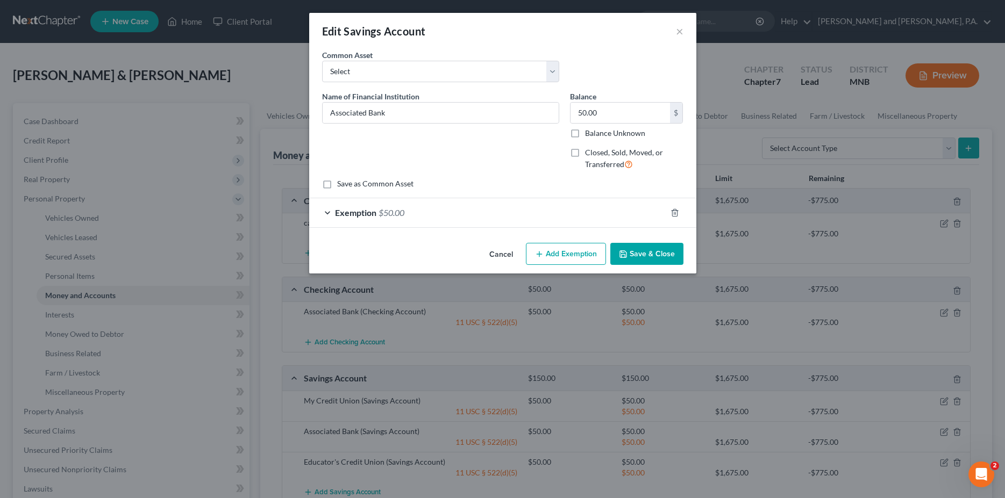
click at [373, 214] on span "Exemption" at bounding box center [355, 213] width 41 height 10
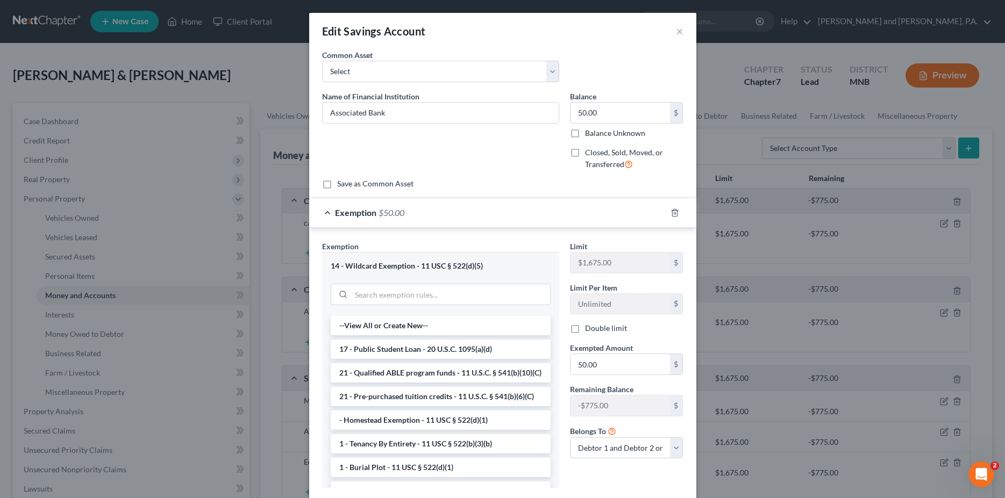
click at [680, 31] on div "Edit Savings Account ×" at bounding box center [502, 31] width 387 height 37
click at [676, 32] on button "×" at bounding box center [680, 31] width 8 height 13
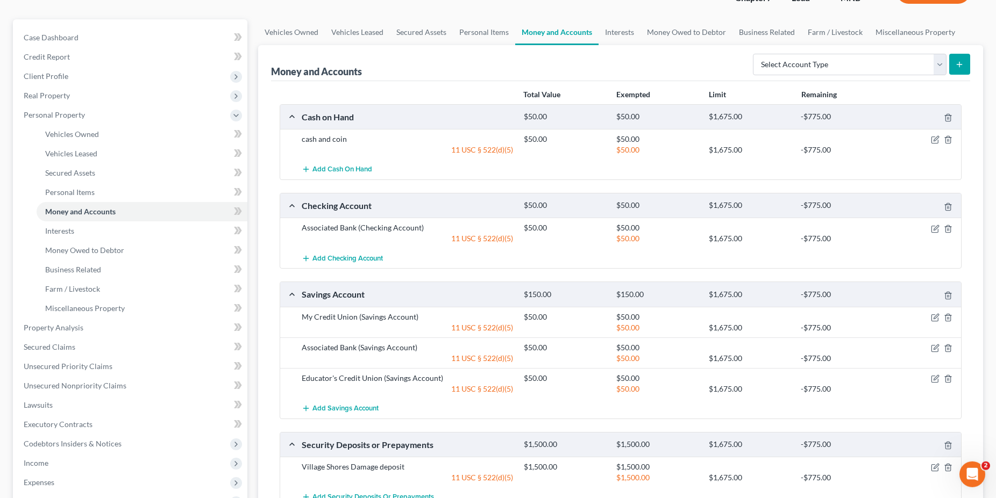
scroll to position [110, 0]
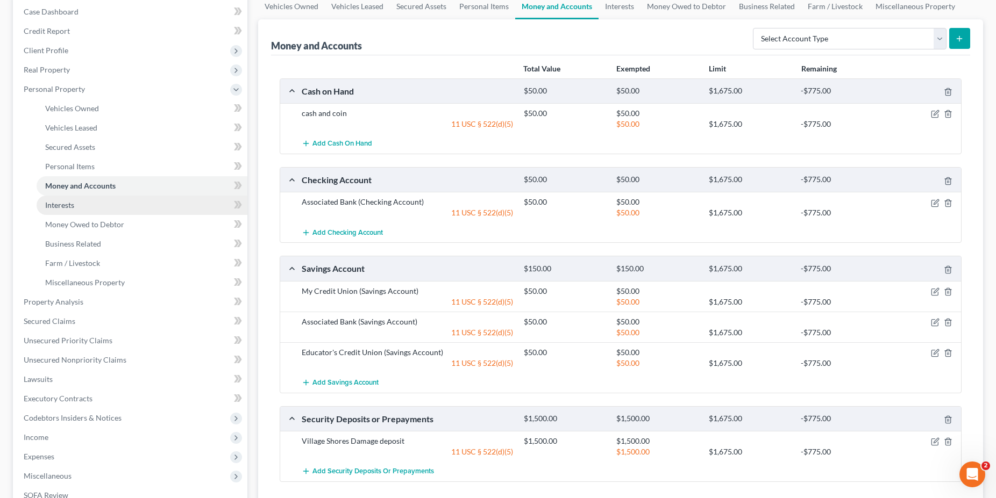
click at [66, 206] on span "Interests" at bounding box center [59, 205] width 29 height 9
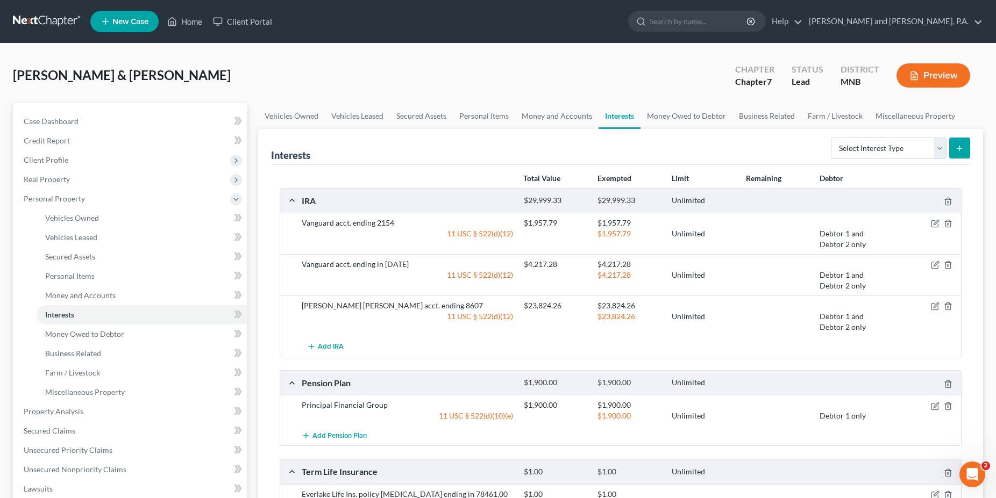
click at [332, 308] on div "Charles Schwab acct. ending 8607" at bounding box center [407, 306] width 222 height 11
click at [936, 303] on icon "button" at bounding box center [935, 306] width 9 height 9
select select "2"
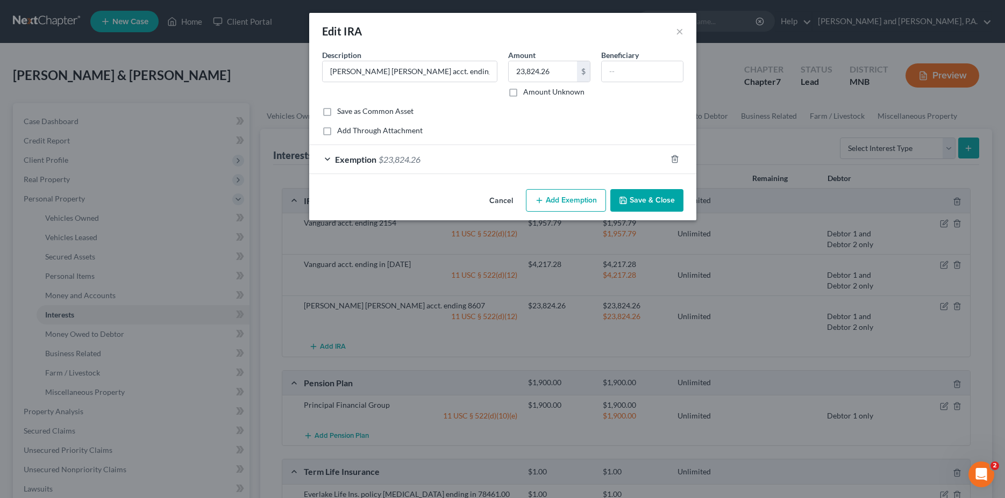
click at [359, 154] on span "Exemption" at bounding box center [355, 159] width 41 height 10
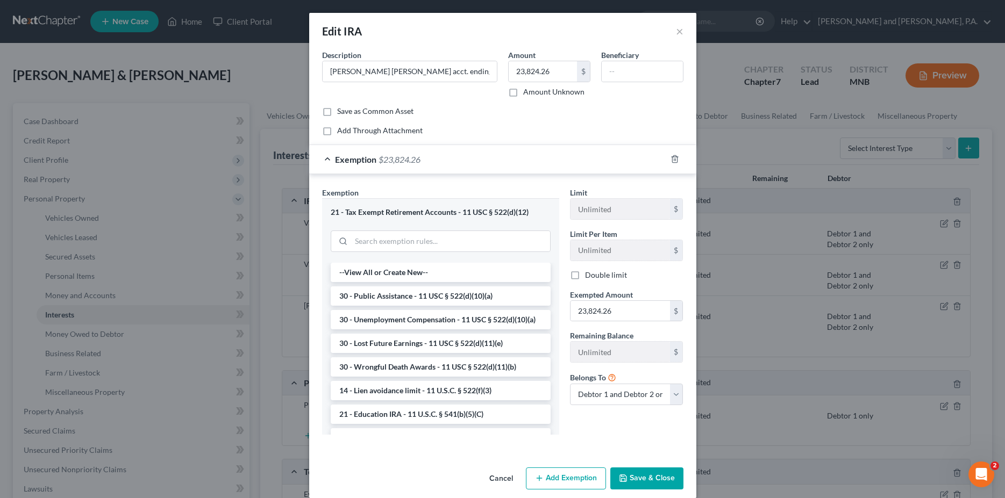
click at [641, 476] on button "Save & Close" at bounding box center [646, 479] width 73 height 23
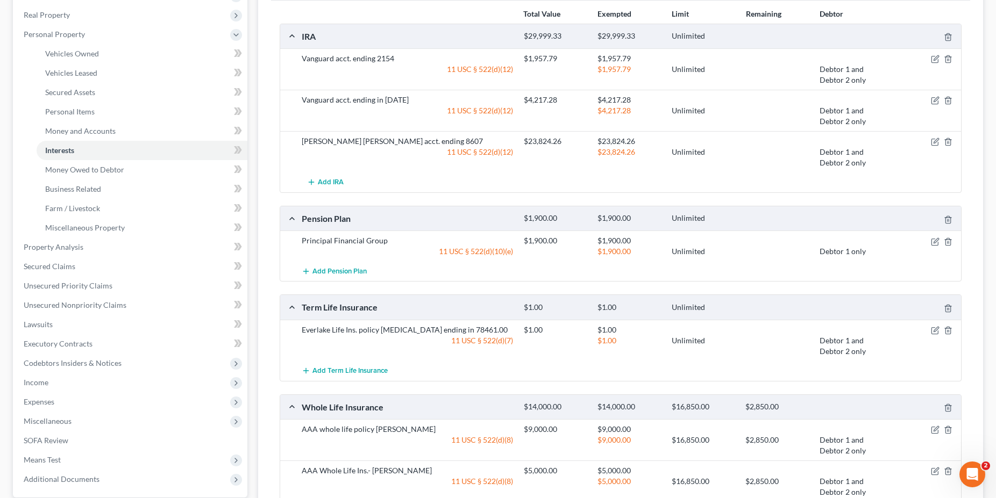
scroll to position [289, 0]
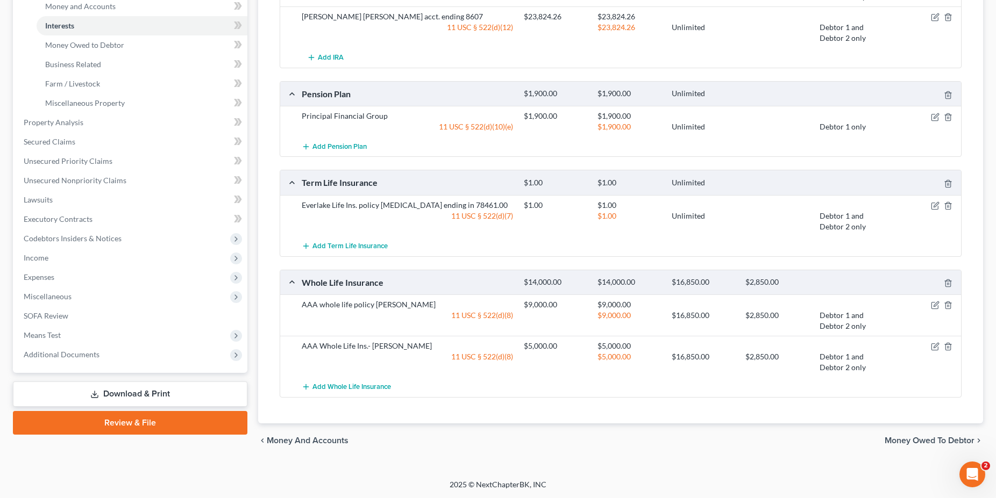
click at [111, 393] on link "Download & Print" at bounding box center [130, 394] width 234 height 25
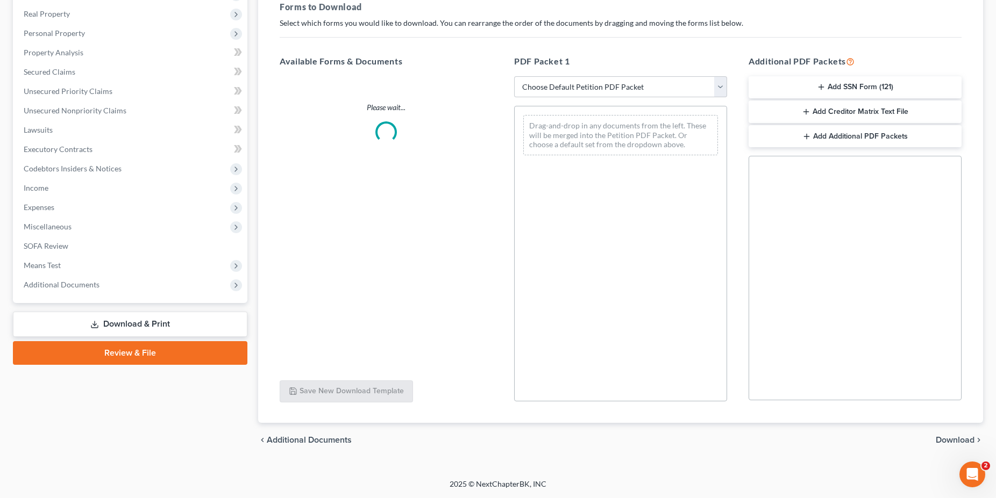
scroll to position [165, 0]
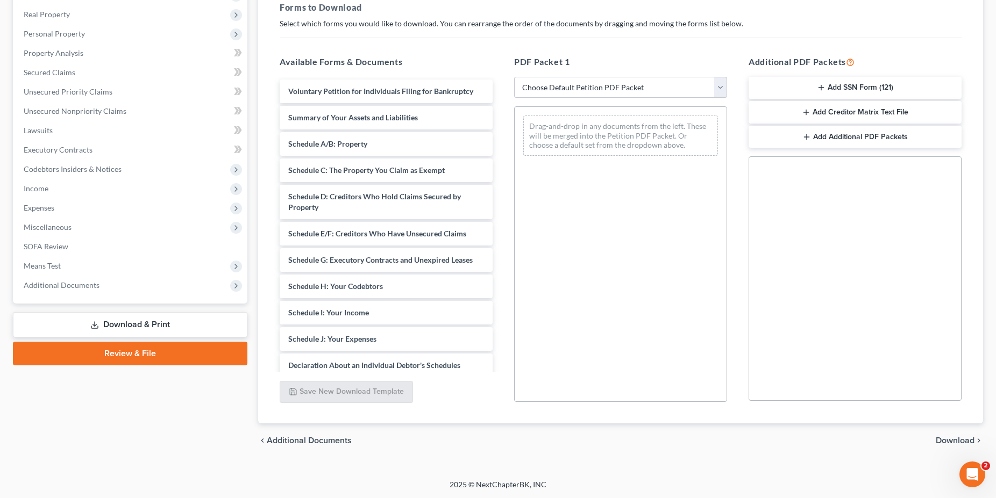
select select "0"
click option "Complete Bankruptcy Petition (all forms and schedules)" at bounding box center [0, 0] width 0 height 0
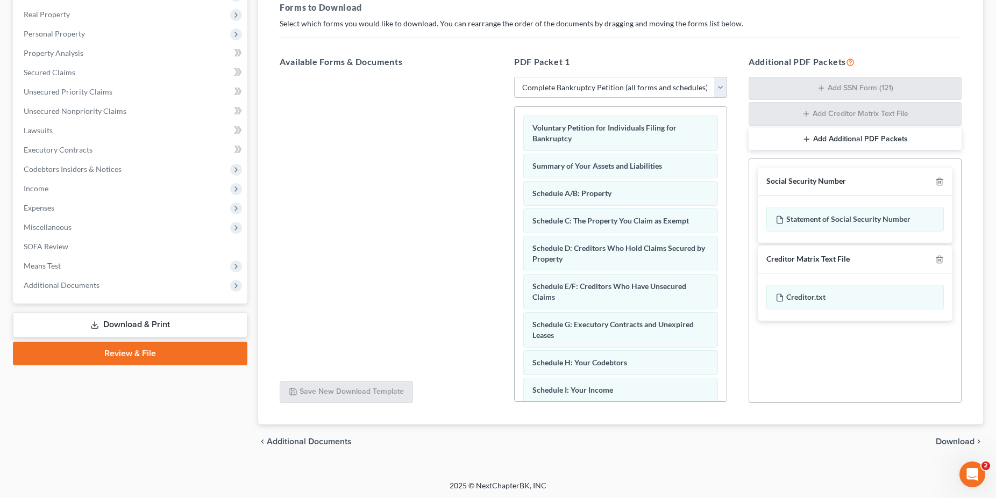
click at [947, 439] on span "Download" at bounding box center [954, 442] width 39 height 9
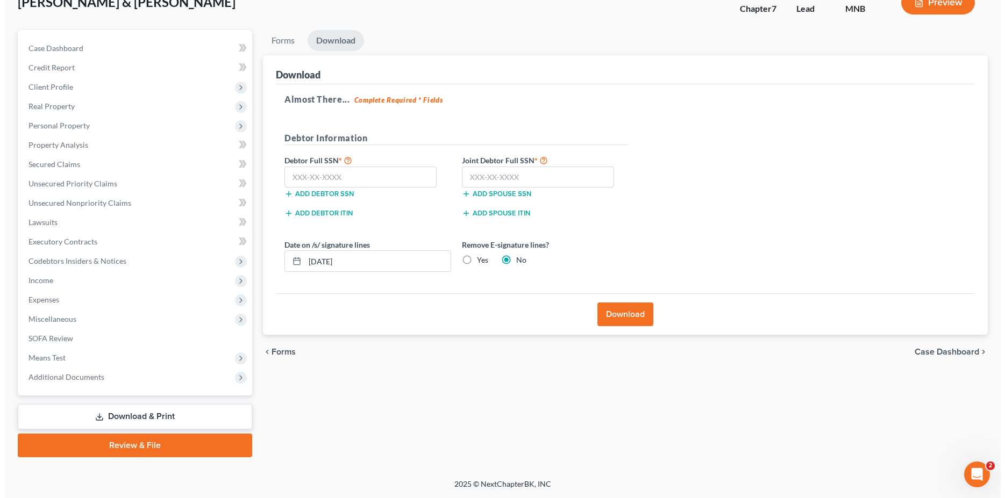
scroll to position [72, 0]
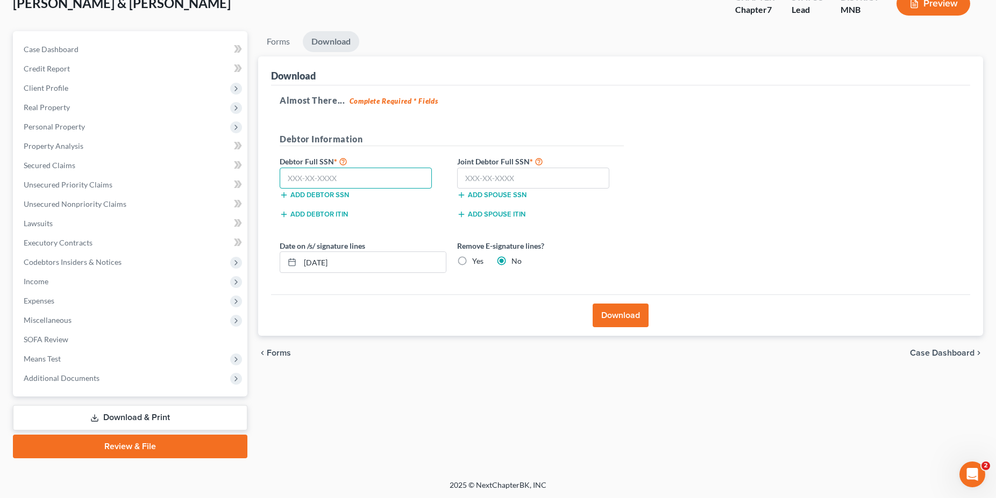
click at [323, 179] on input "text" at bounding box center [356, 179] width 152 height 22
type input "506-52-7603"
click at [495, 176] on input "text" at bounding box center [533, 179] width 152 height 22
type input "362-46-7755"
click at [626, 314] on button "Download" at bounding box center [620, 316] width 56 height 24
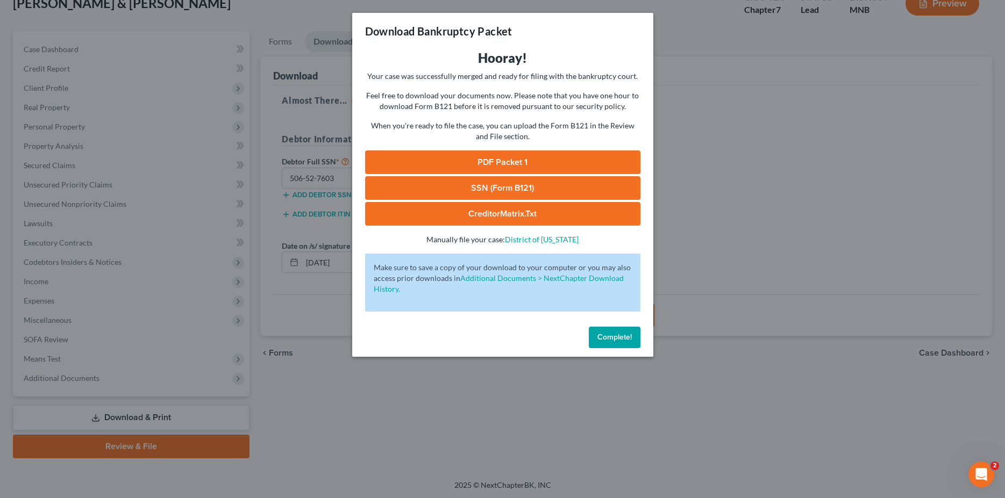
click at [502, 160] on link "PDF Packet 1" at bounding box center [502, 163] width 275 height 24
